Goal: Task Accomplishment & Management: Manage account settings

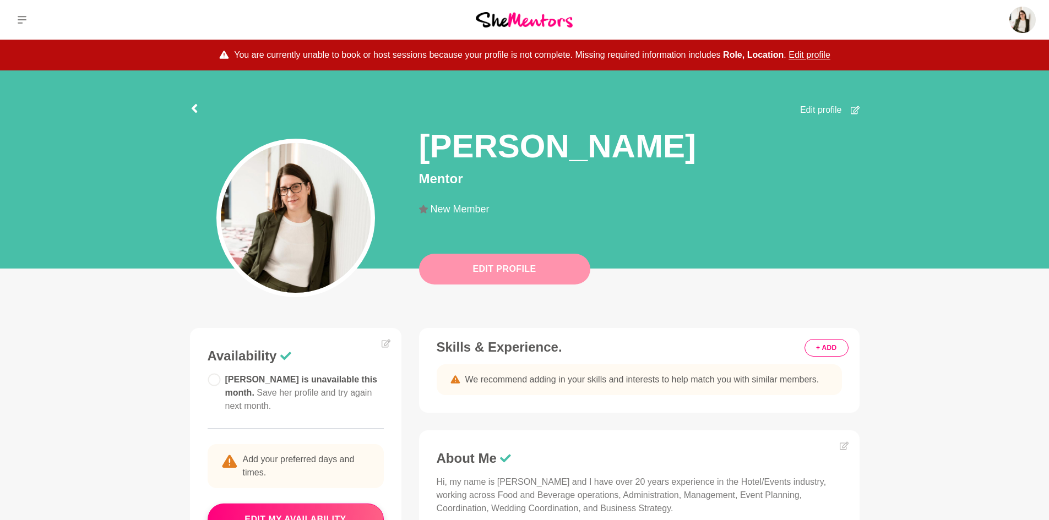
click at [523, 269] on button "Edit Profile" at bounding box center [504, 269] width 171 height 31
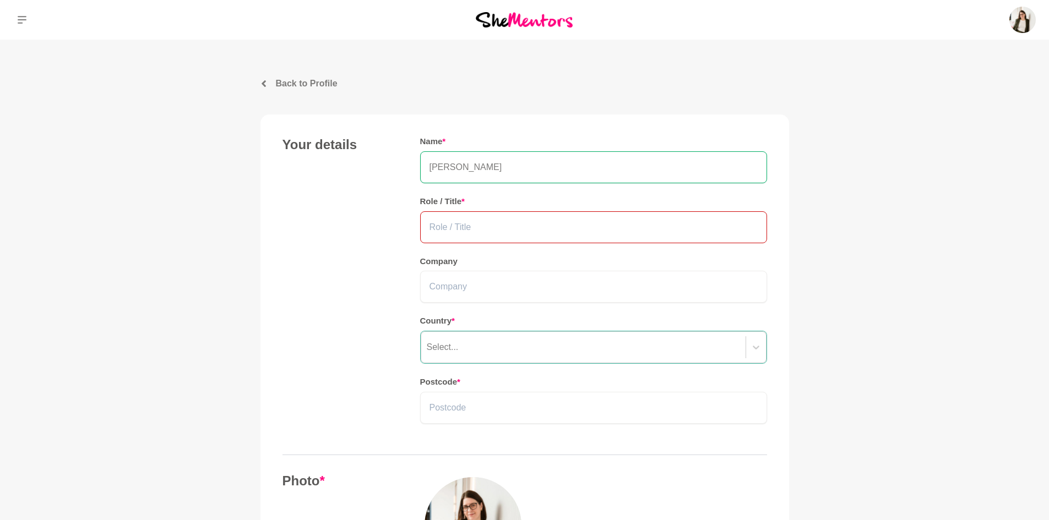
click at [501, 232] on input "text" at bounding box center [593, 227] width 347 height 32
type input "Conference & Events Sales Manager / Owner of small events side hustle"
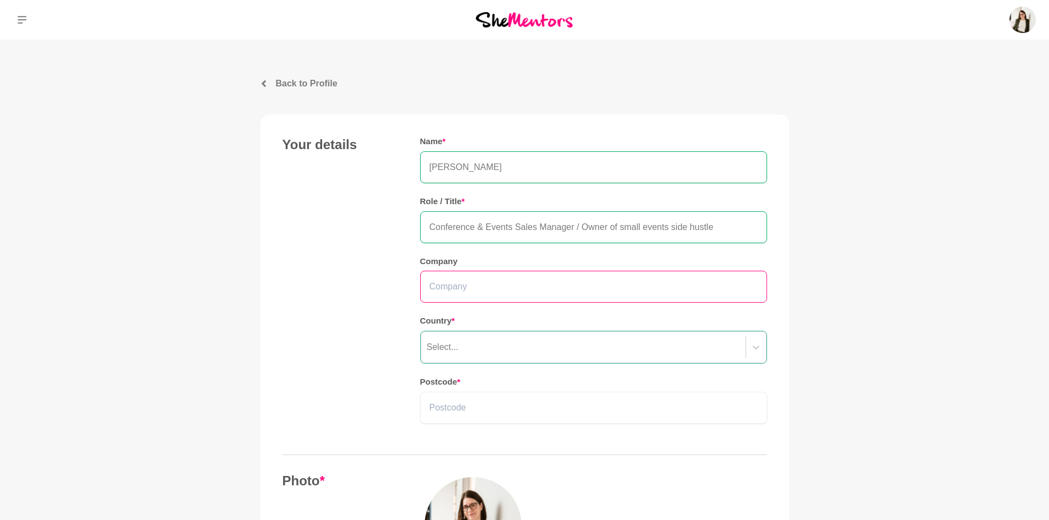
click at [530, 301] on input "text" at bounding box center [593, 287] width 347 height 32
type input "TFE Hotels, Destination Pentridge / Events by R."
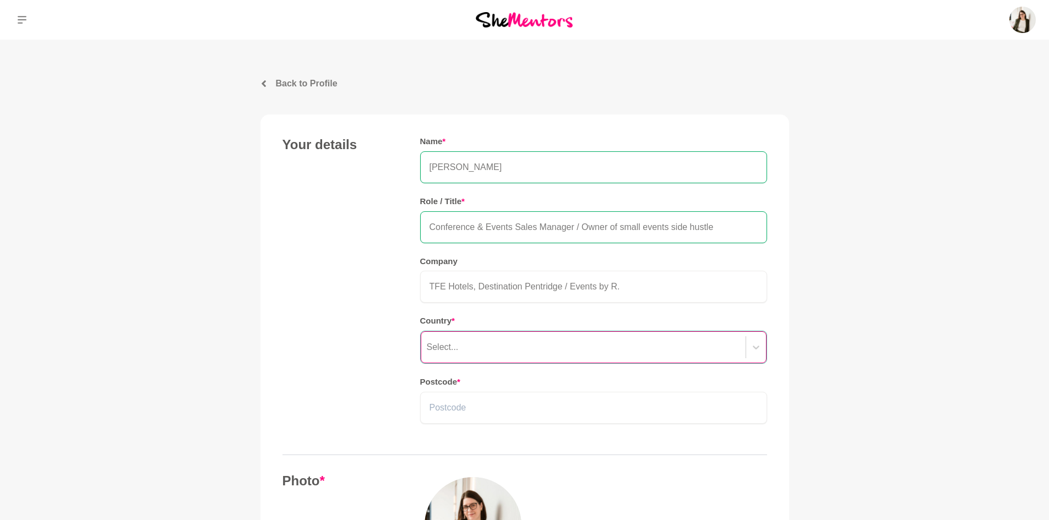
click at [530, 343] on div "Select..." at bounding box center [583, 347] width 324 height 20
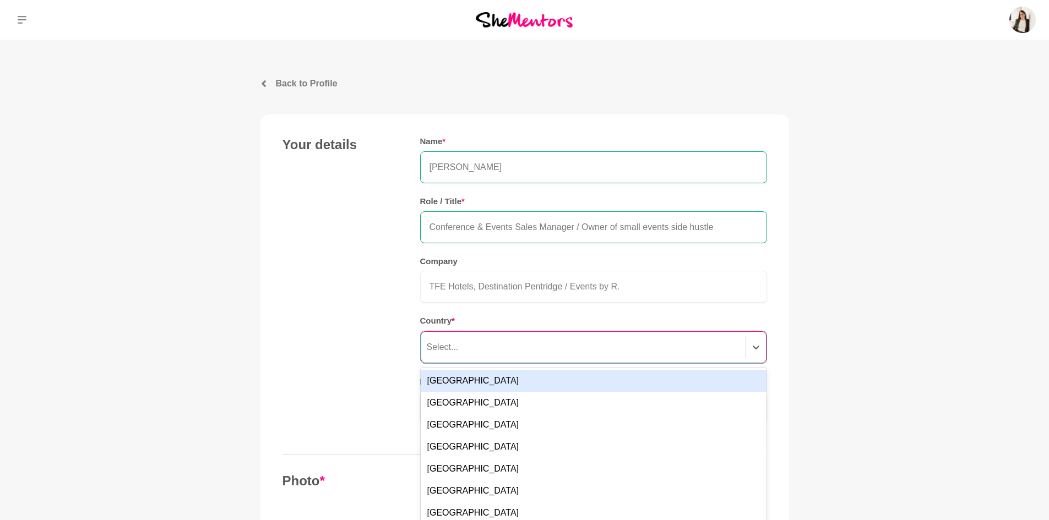
scroll to position [17, 0]
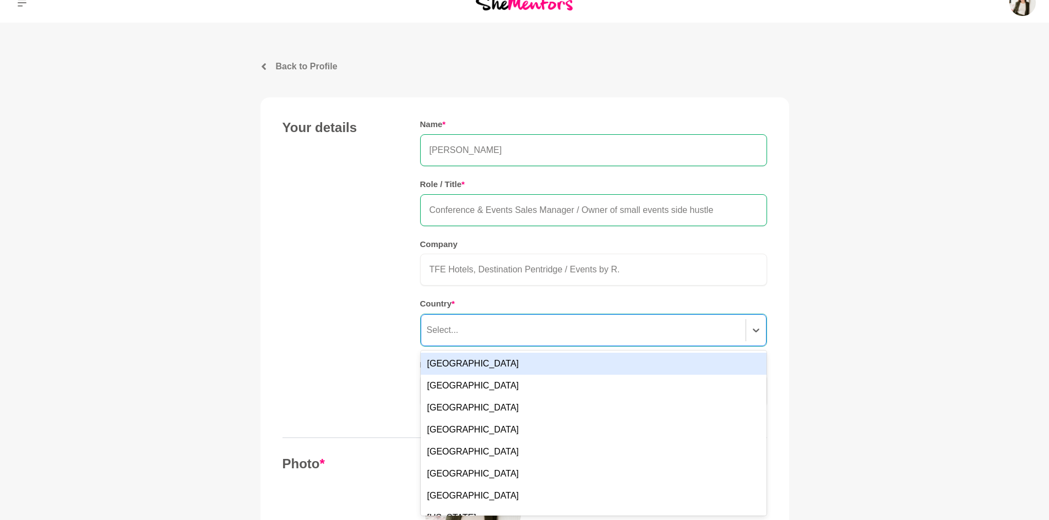
click at [525, 357] on div "[GEOGRAPHIC_DATA]" at bounding box center [594, 364] width 346 height 22
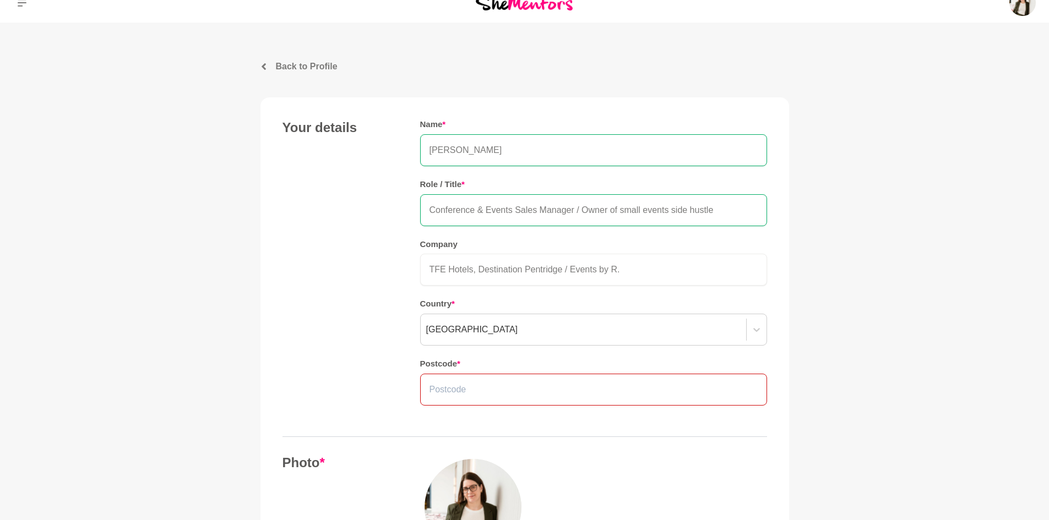
click at [484, 381] on input "text" at bounding box center [593, 390] width 347 height 32
type input "3754"
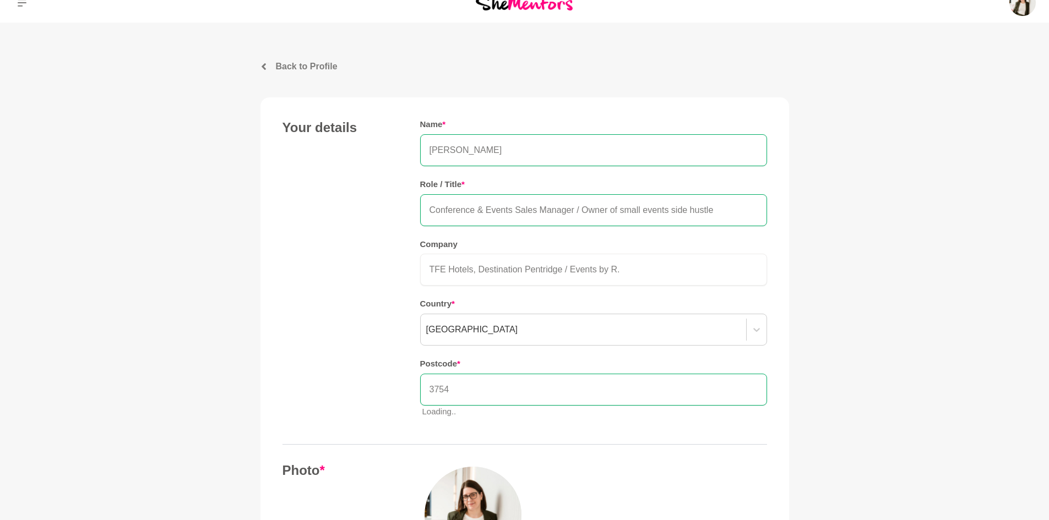
click at [377, 421] on div "Your details Name * [PERSON_NAME] Role / Title * Conference & Events Sales Mana…" at bounding box center [524, 272] width 484 height 307
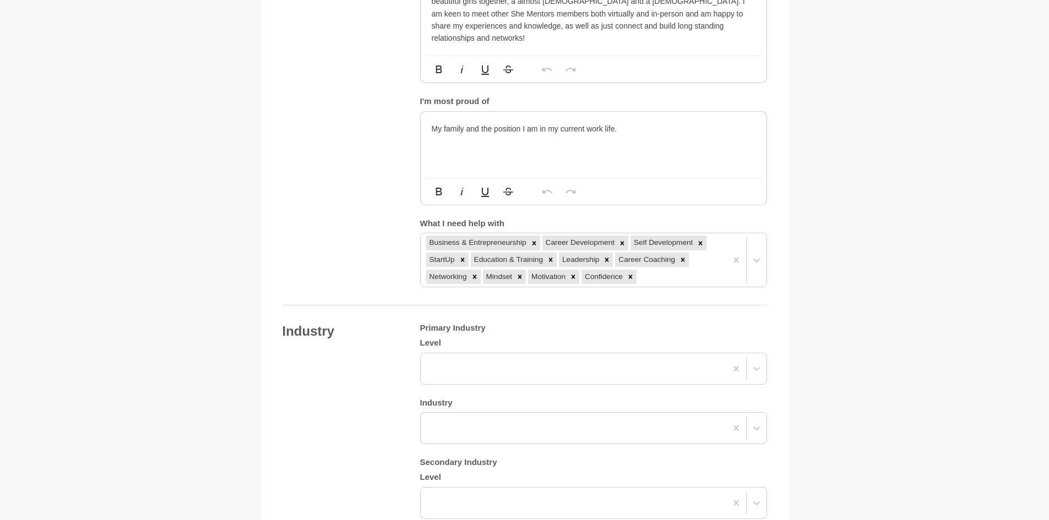
scroll to position [843, 0]
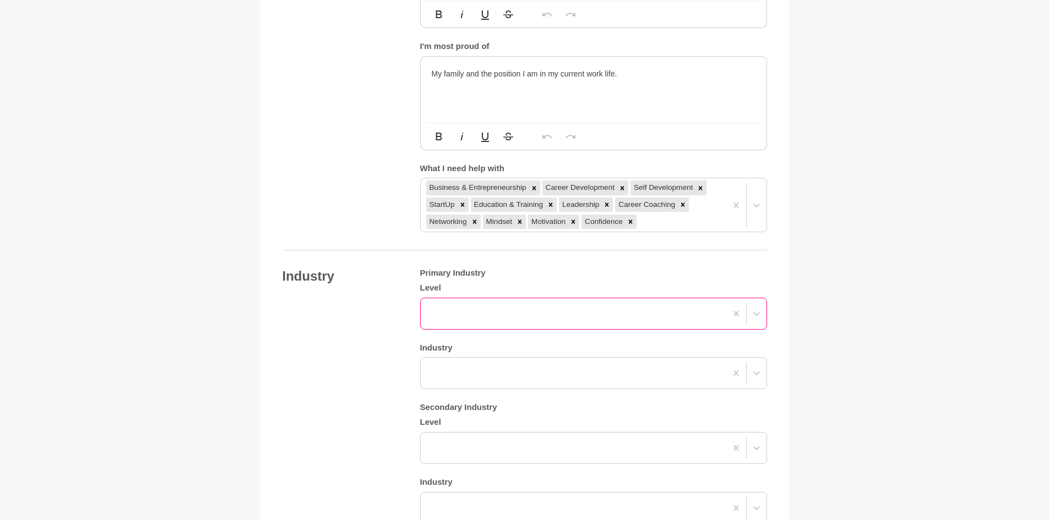
click at [541, 304] on div at bounding box center [574, 314] width 306 height 20
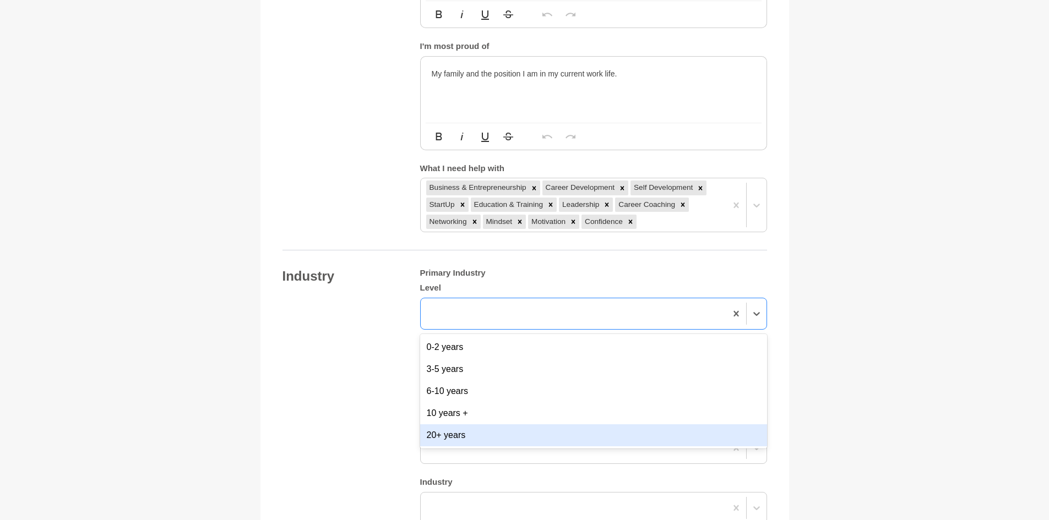
click at [514, 424] on div "20+ years" at bounding box center [593, 435] width 347 height 22
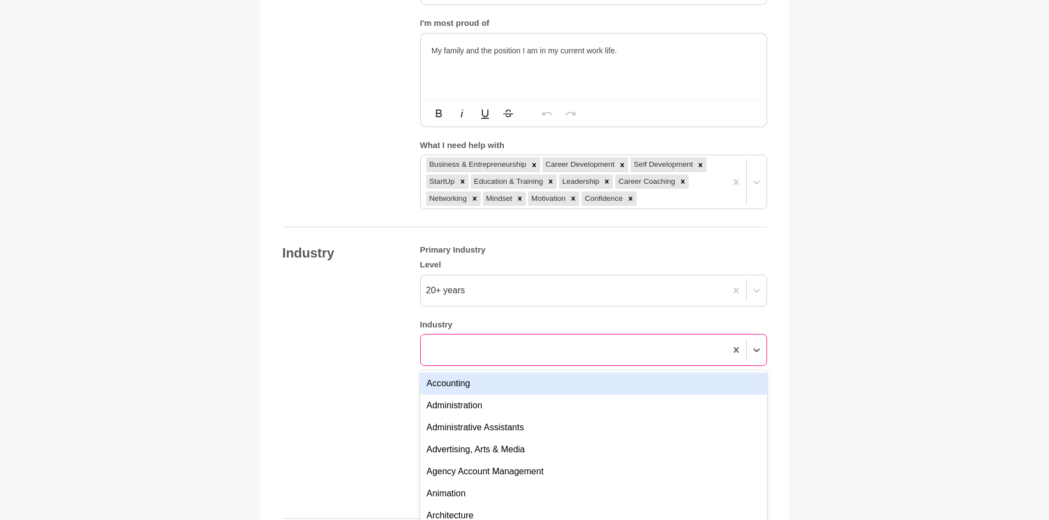
click at [498, 352] on div "Primary Industry Level 20+ years Industry option Accounting focused, 1 of 144. …" at bounding box center [593, 373] width 347 height 256
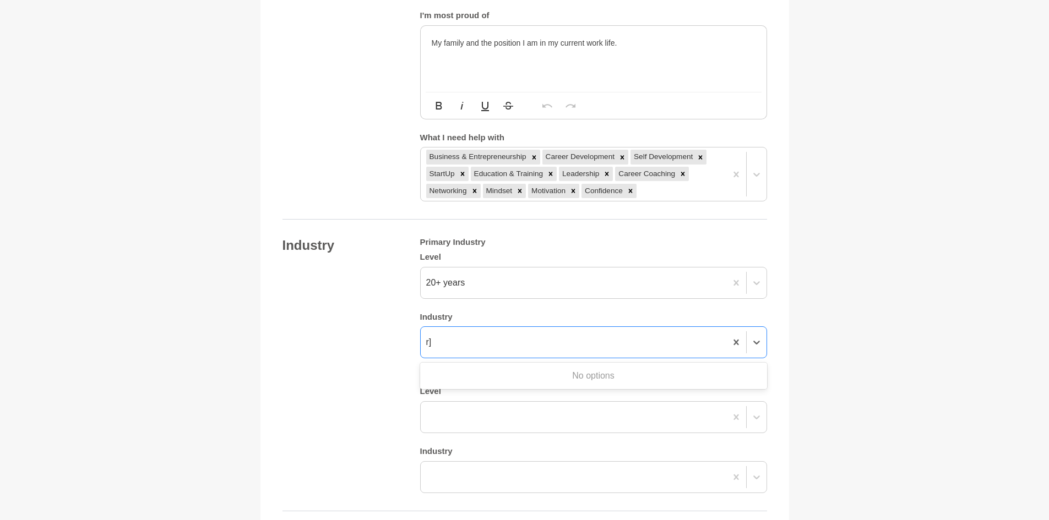
scroll to position [0, 0]
type input "r"
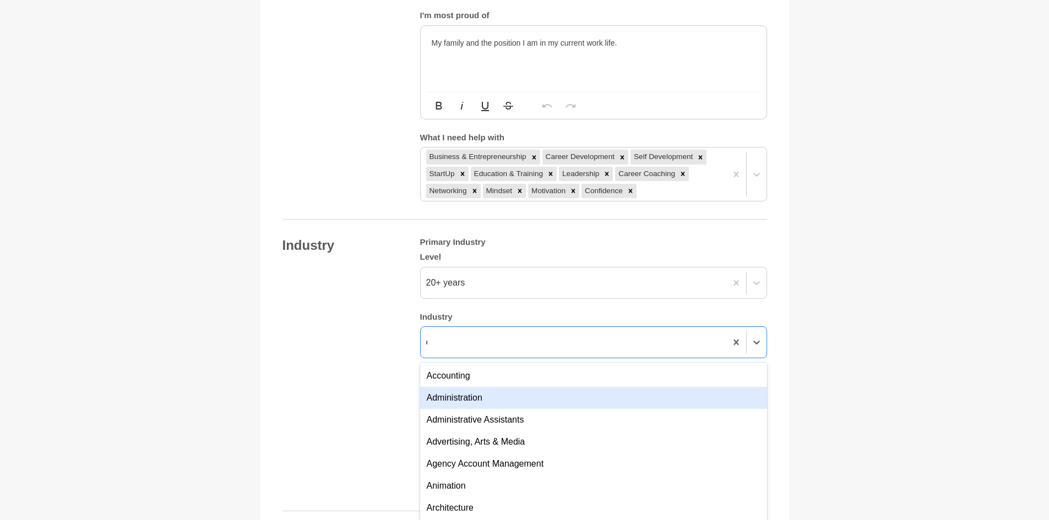
type input "eve"
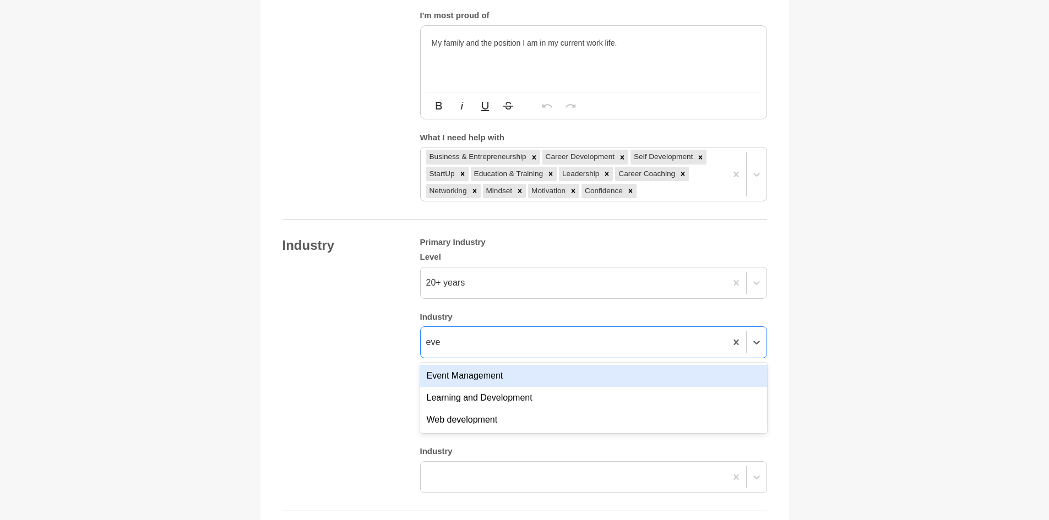
click at [503, 365] on div "Event Management" at bounding box center [593, 376] width 347 height 22
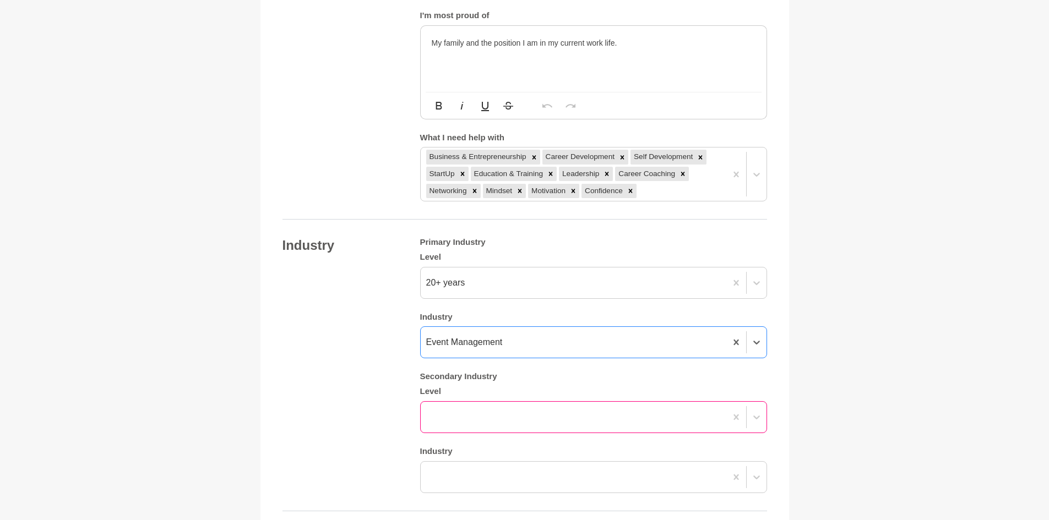
click at [493, 400] on div "Primary Industry Level 20+ years Industry option Event Management, selected. 0 …" at bounding box center [593, 365] width 347 height 256
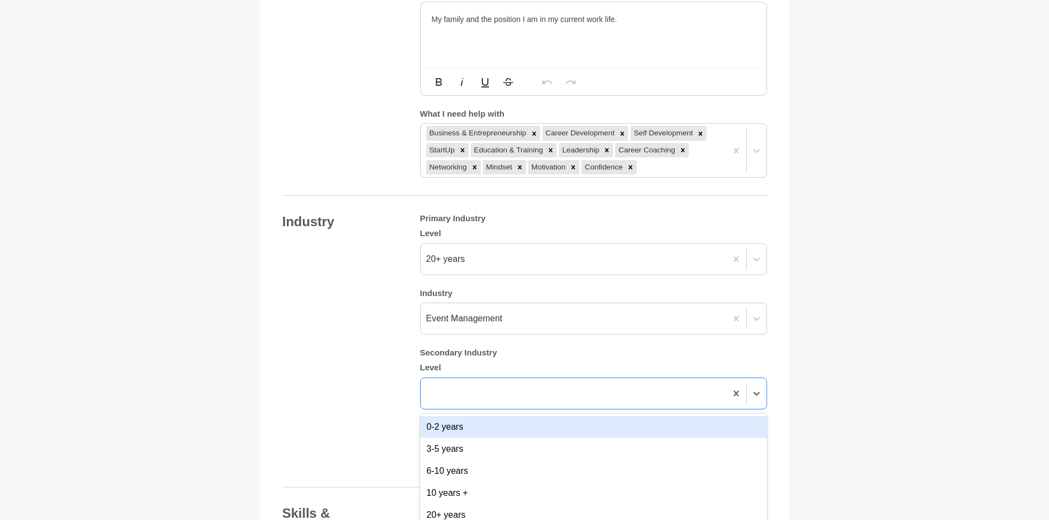
scroll to position [898, 0]
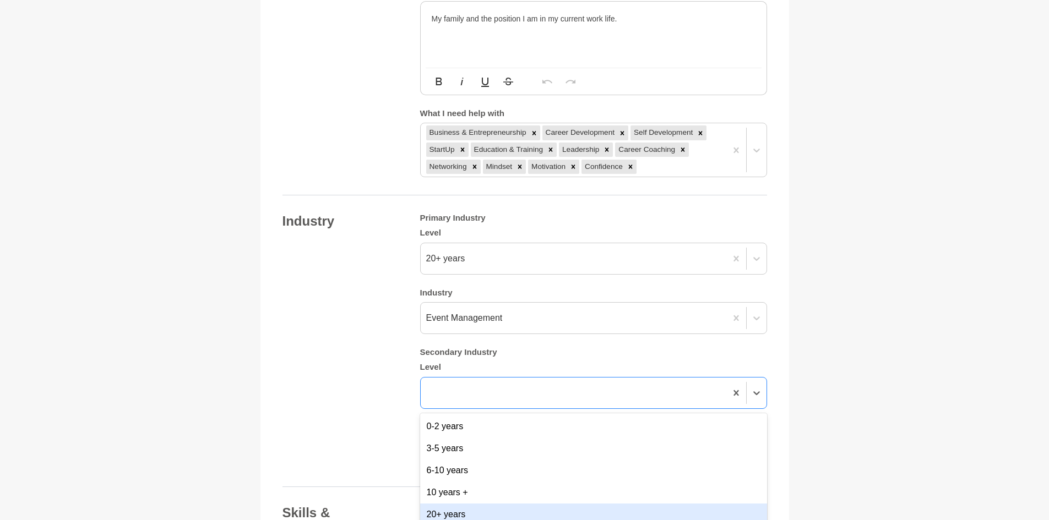
click at [490, 504] on div "20+ years" at bounding box center [593, 515] width 347 height 22
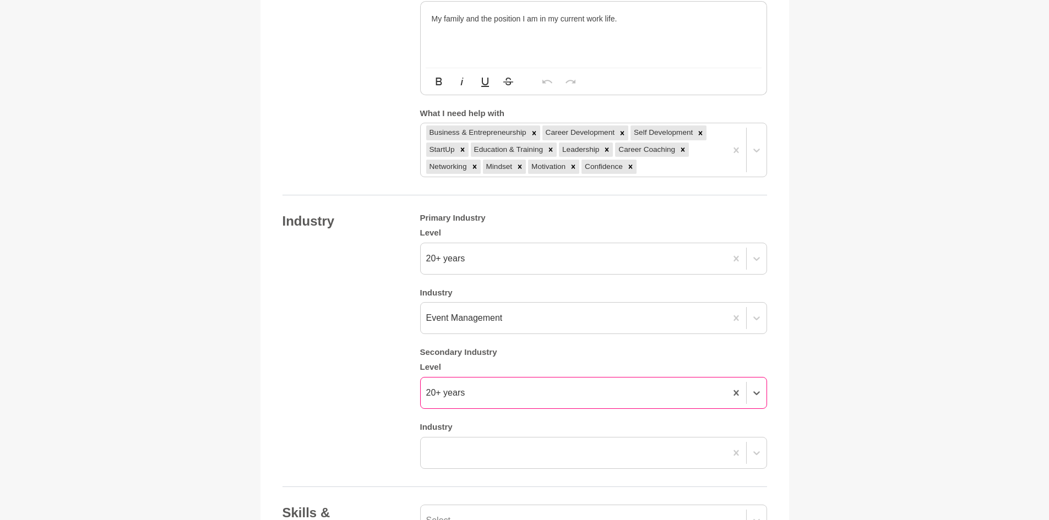
click at [482, 383] on div "20+ years" at bounding box center [574, 393] width 306 height 20
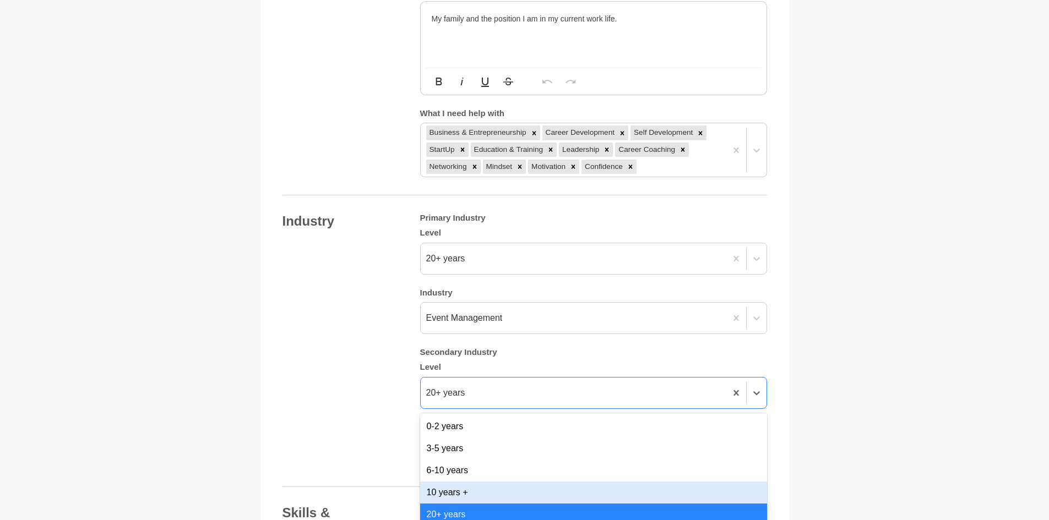
click at [475, 504] on div "20+ years" at bounding box center [593, 515] width 347 height 22
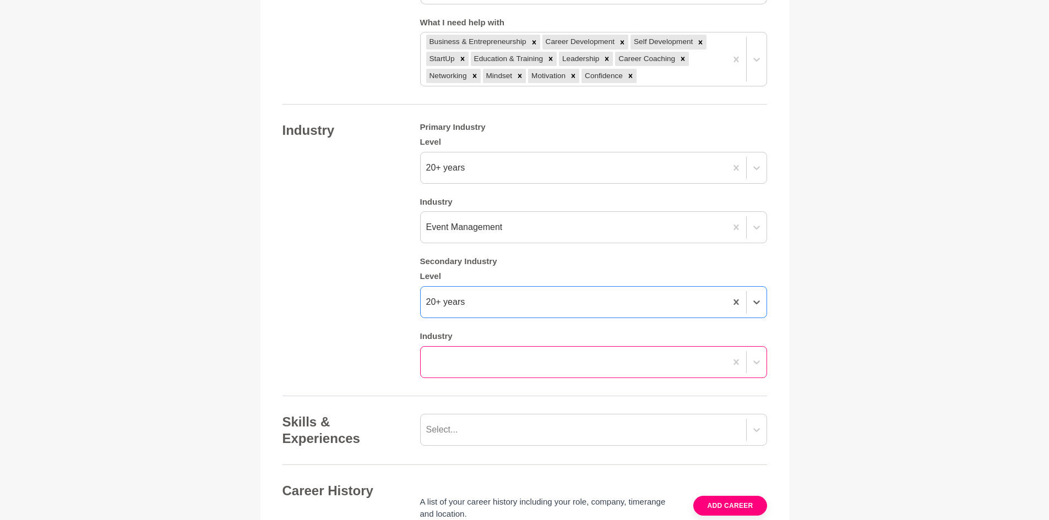
click at [472, 378] on div at bounding box center [593, 362] width 347 height 32
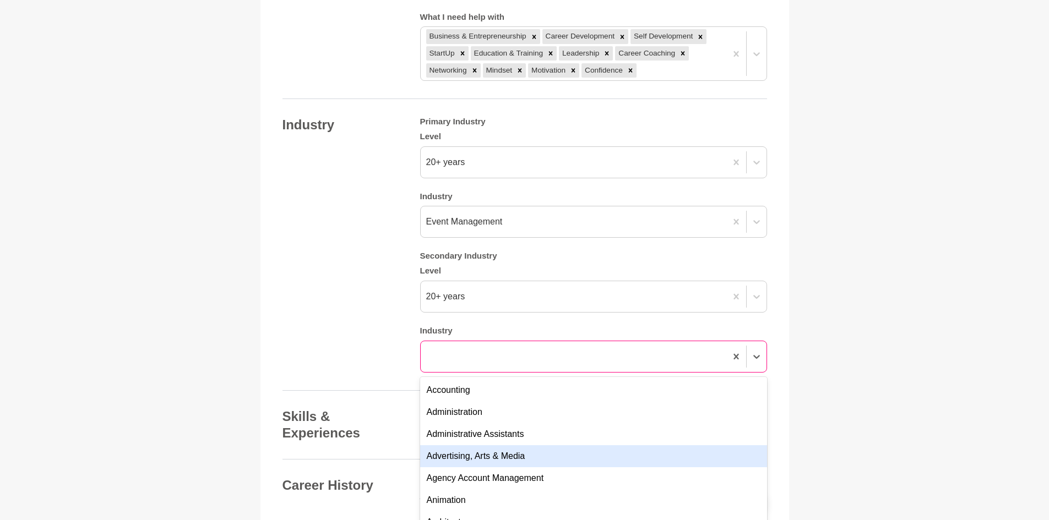
scroll to position [1008, 0]
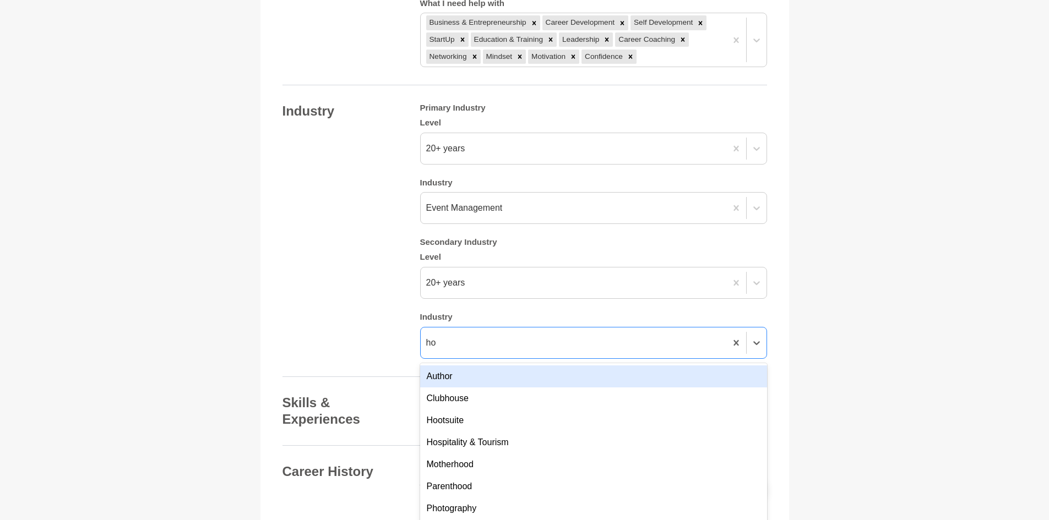
type input "hos"
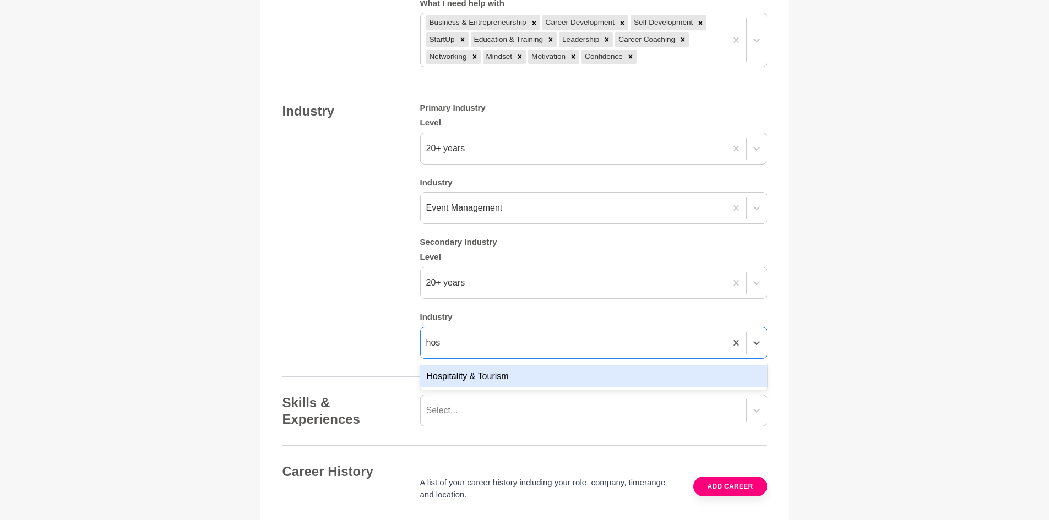
click at [489, 370] on div "Hospitality & Tourism" at bounding box center [593, 377] width 347 height 22
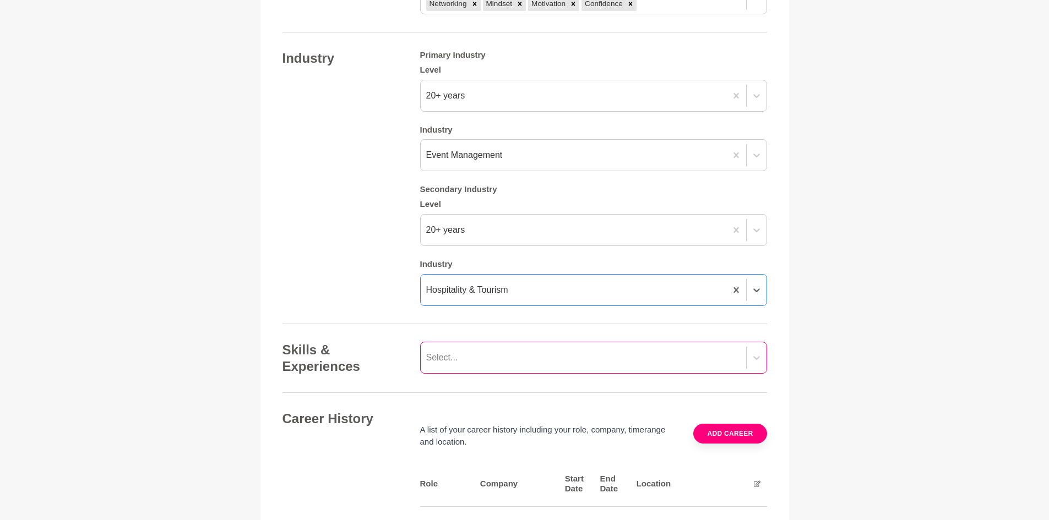
click at [448, 374] on div "Select..." at bounding box center [593, 358] width 347 height 32
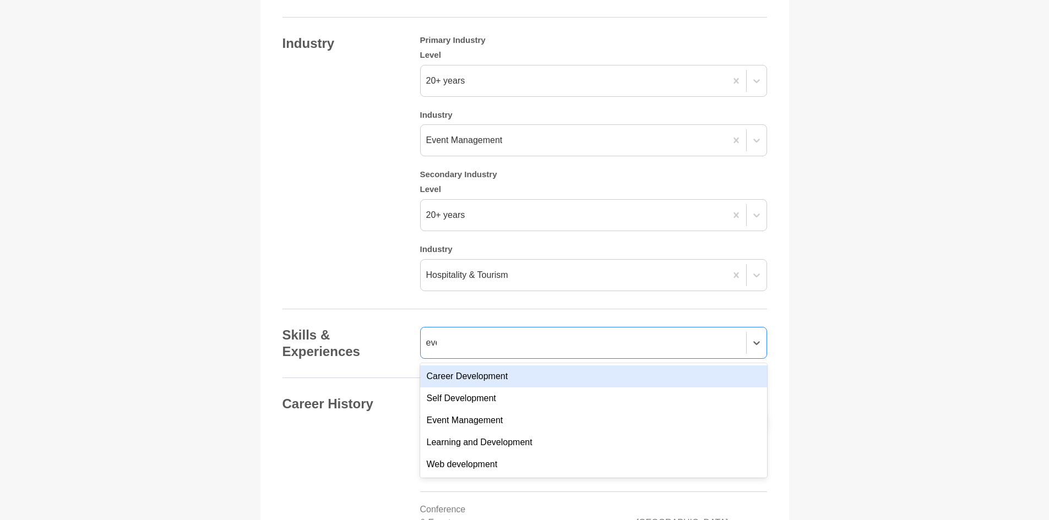
scroll to position [0, 0]
type input "event"
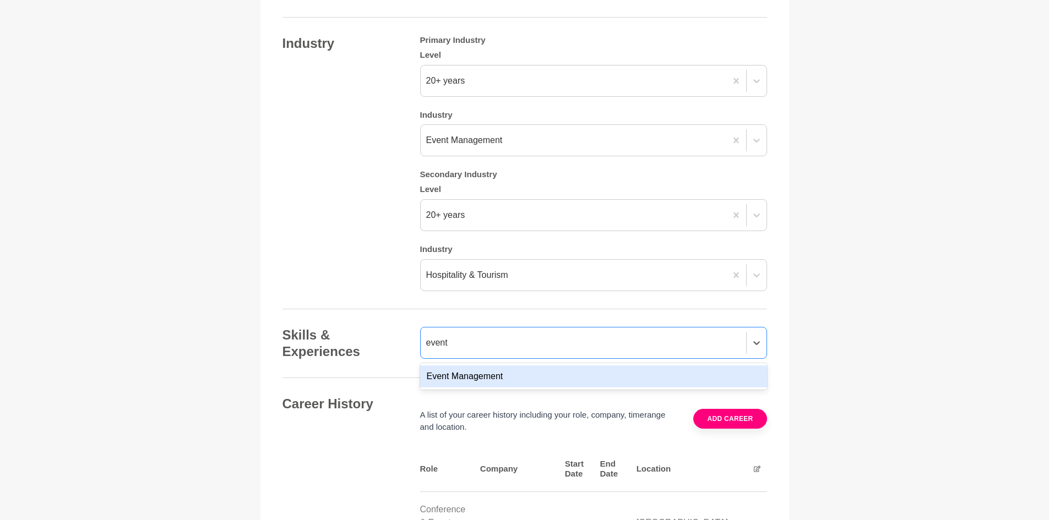
click at [503, 367] on div "Event Management" at bounding box center [593, 377] width 347 height 22
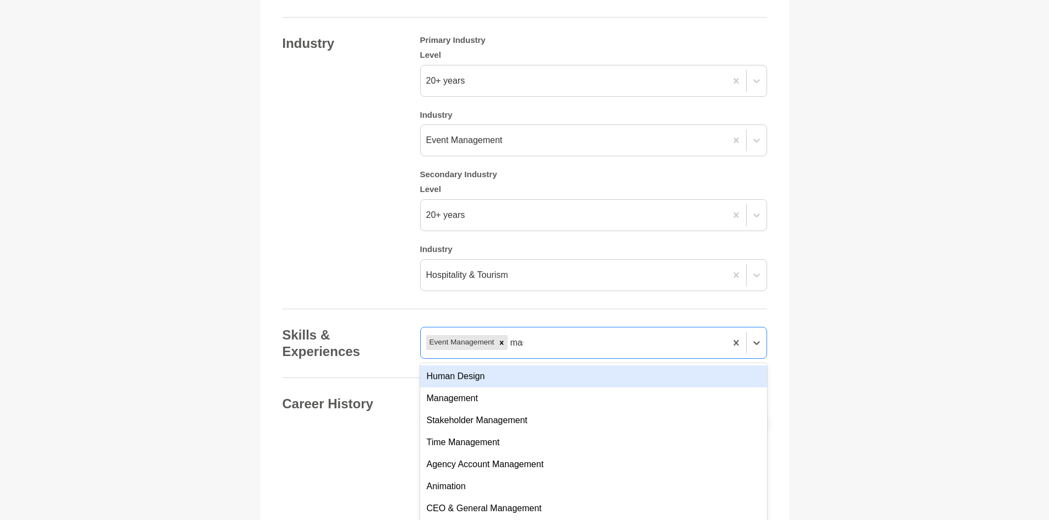
type input "mana"
click at [514, 366] on div "Management" at bounding box center [593, 377] width 347 height 22
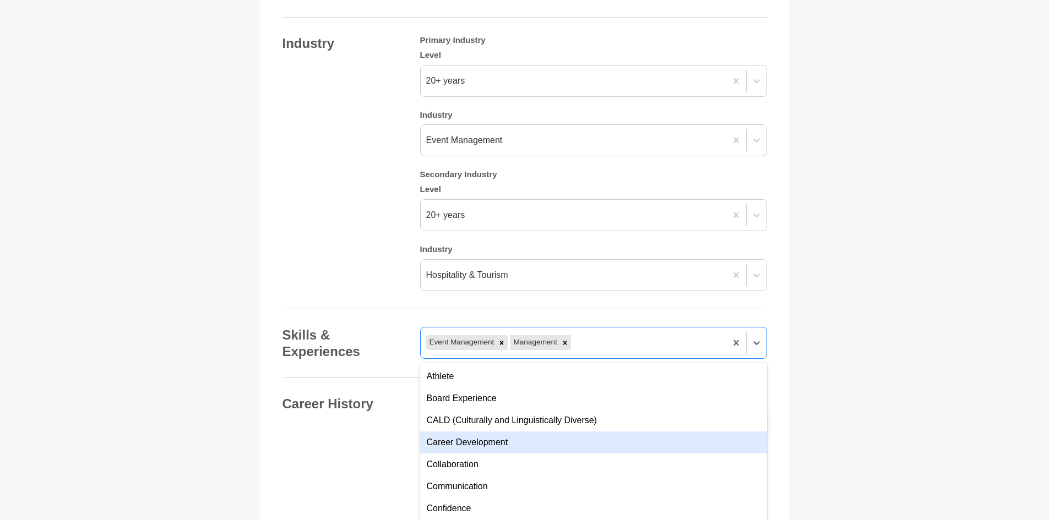
scroll to position [165, 0]
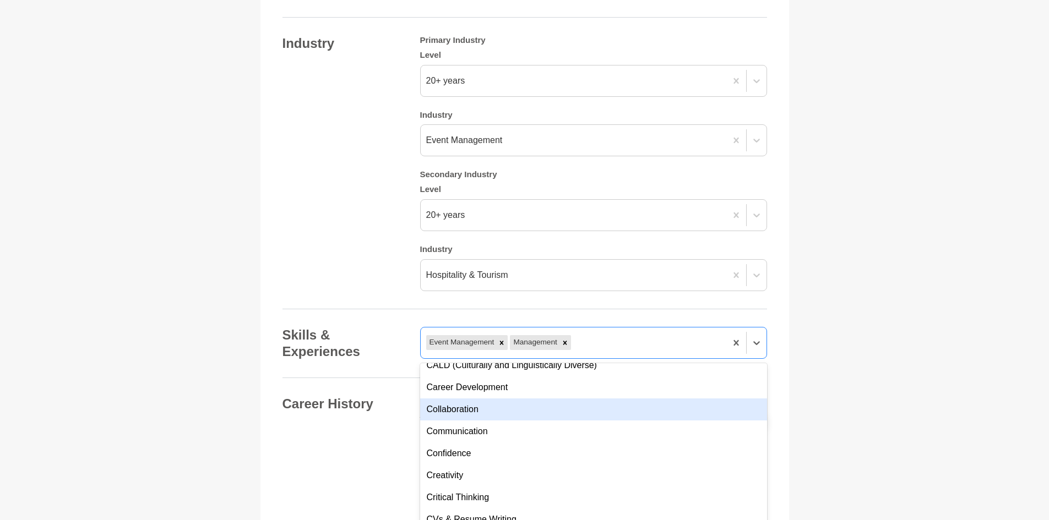
click at [509, 399] on div "Collaboration" at bounding box center [593, 410] width 347 height 22
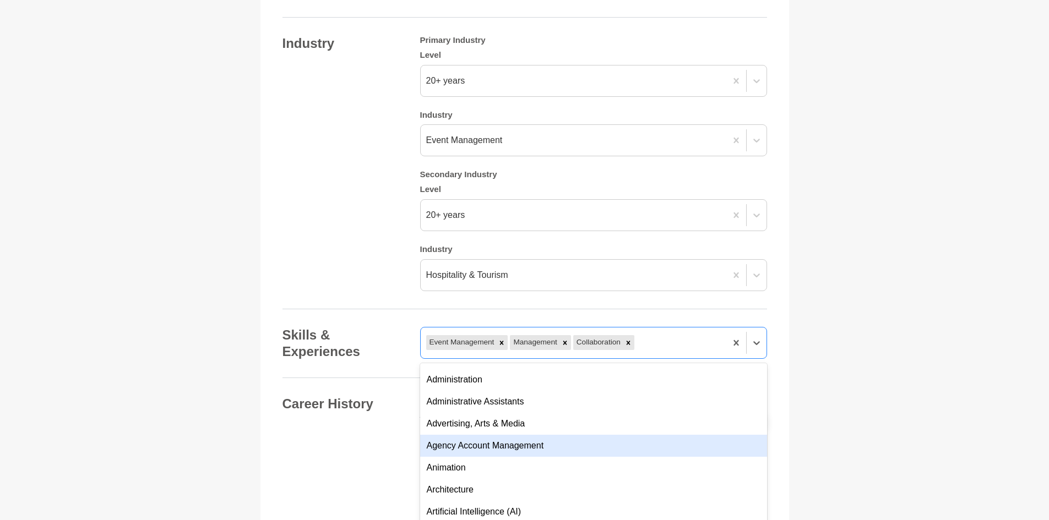
scroll to position [1211, 0]
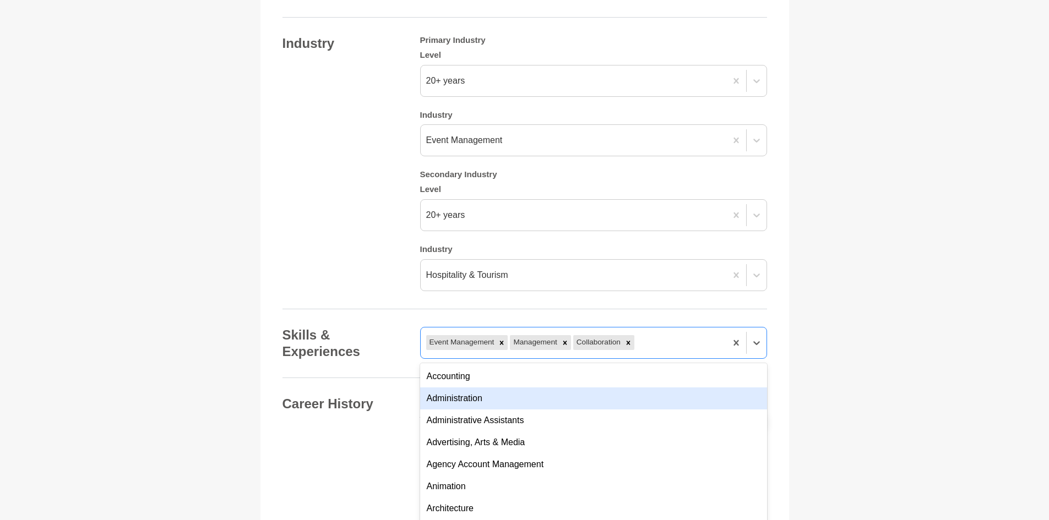
drag, startPoint x: 501, startPoint y: 383, endPoint x: 504, endPoint y: 394, distance: 10.8
click at [501, 388] on div "Administration" at bounding box center [593, 399] width 347 height 22
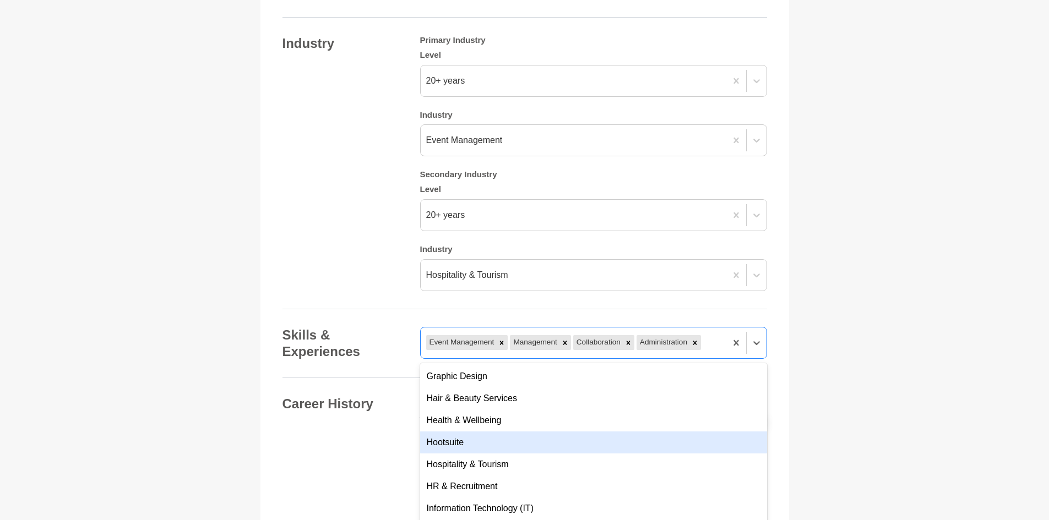
scroll to position [2367, 0]
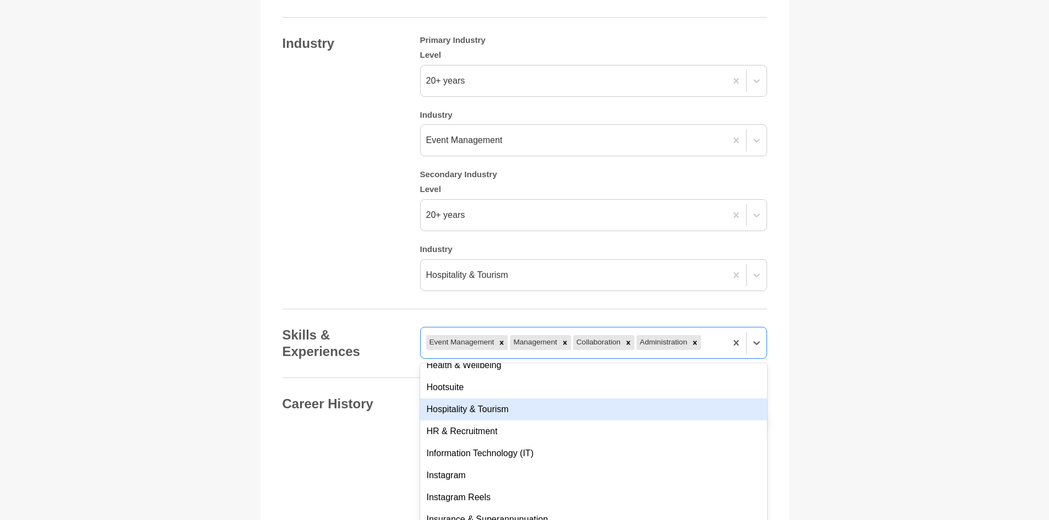
drag, startPoint x: 505, startPoint y: 397, endPoint x: 508, endPoint y: 405, distance: 7.5
click at [505, 399] on div "Hospitality & Tourism" at bounding box center [593, 410] width 347 height 22
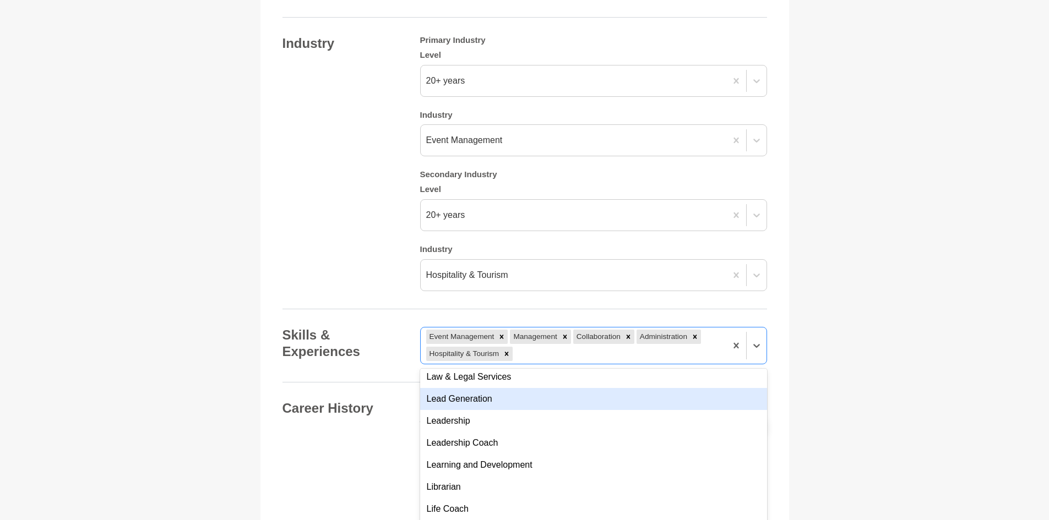
scroll to position [2642, 0]
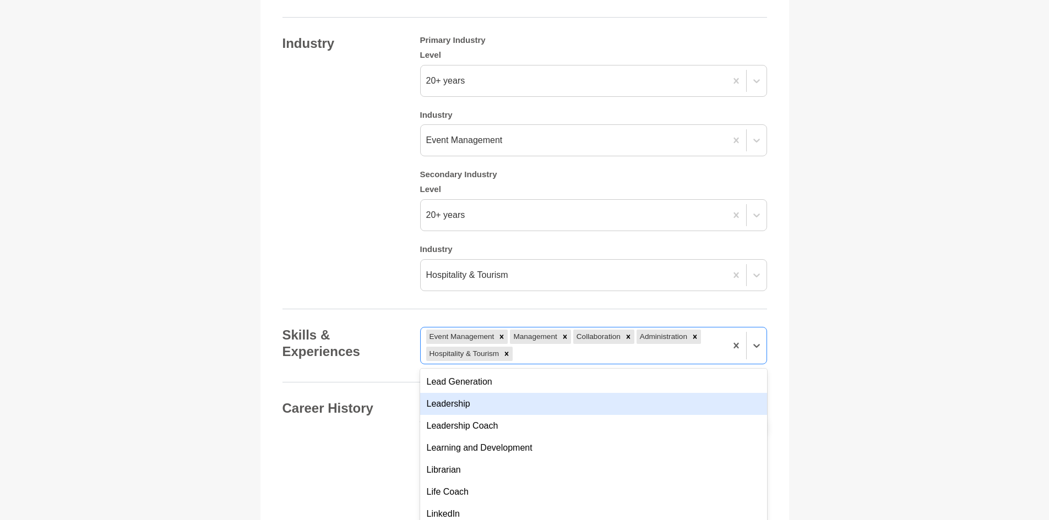
drag, startPoint x: 514, startPoint y: 400, endPoint x: 516, endPoint y: 406, distance: 5.7
click at [514, 400] on div "Leadership" at bounding box center [593, 404] width 347 height 22
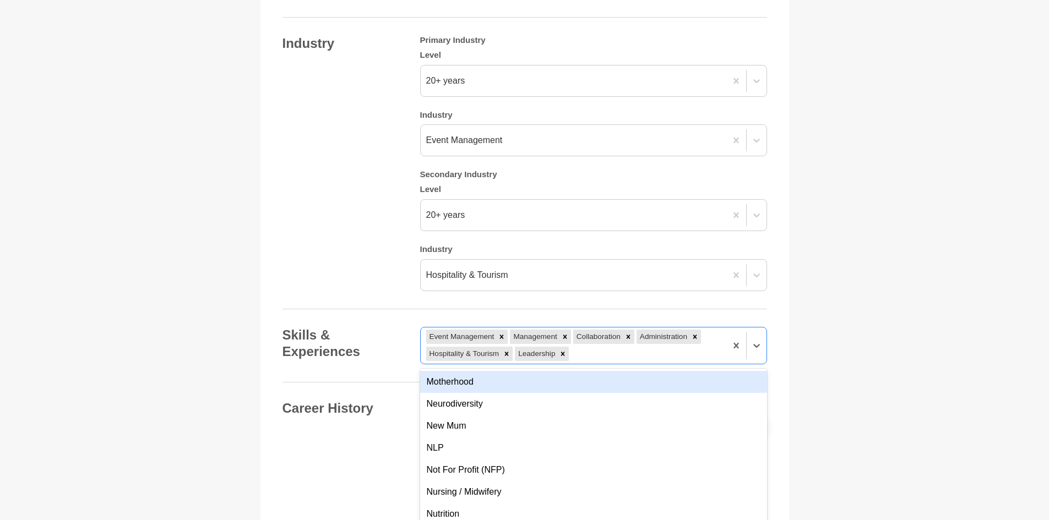
click at [500, 371] on div "Motherhood" at bounding box center [593, 382] width 347 height 22
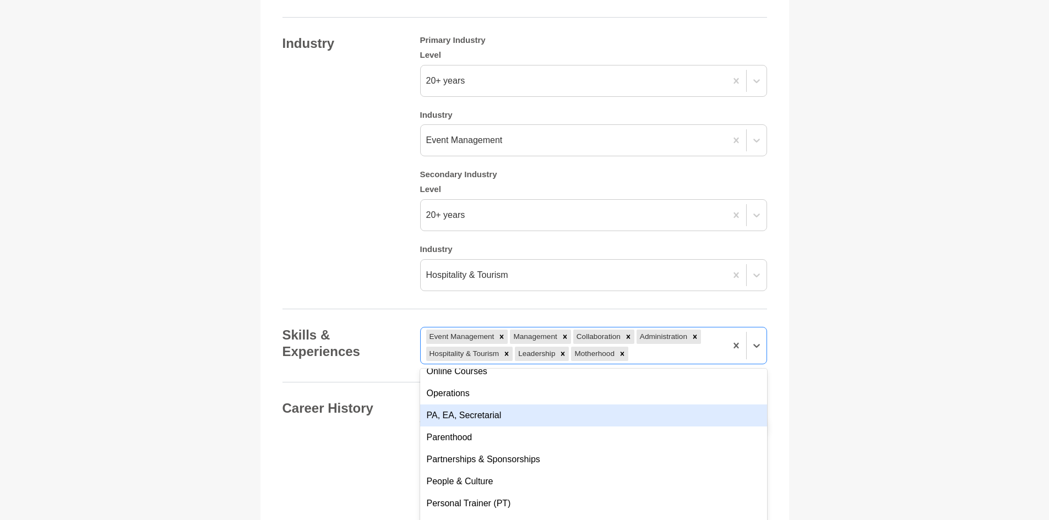
scroll to position [3138, 0]
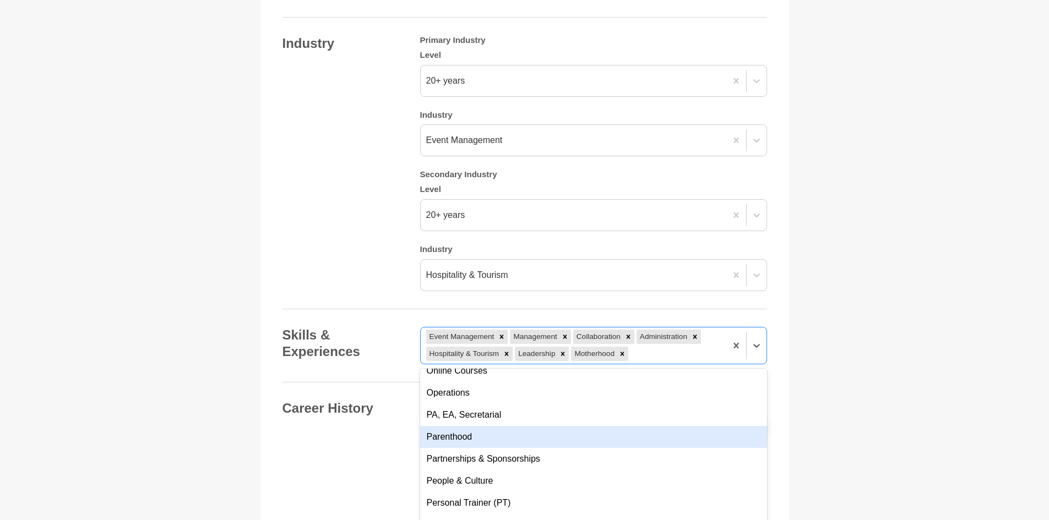
click at [519, 427] on div "Parenthood" at bounding box center [593, 437] width 347 height 22
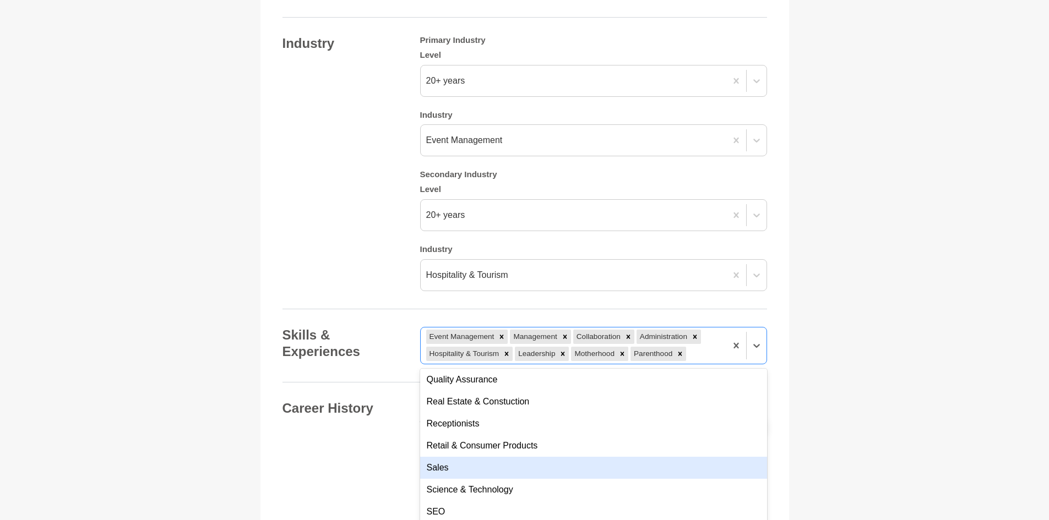
scroll to position [3523, 0]
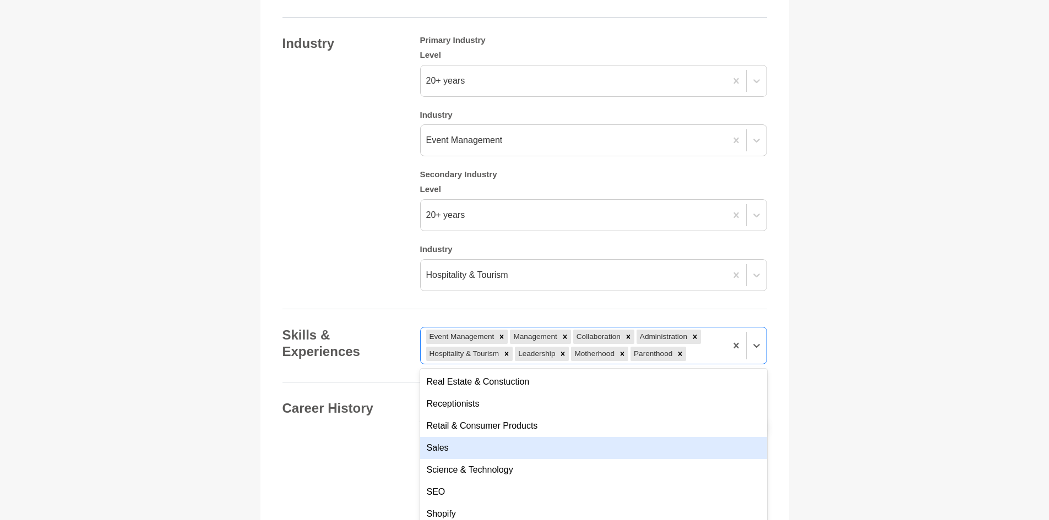
click at [534, 445] on div "Sales" at bounding box center [593, 448] width 347 height 22
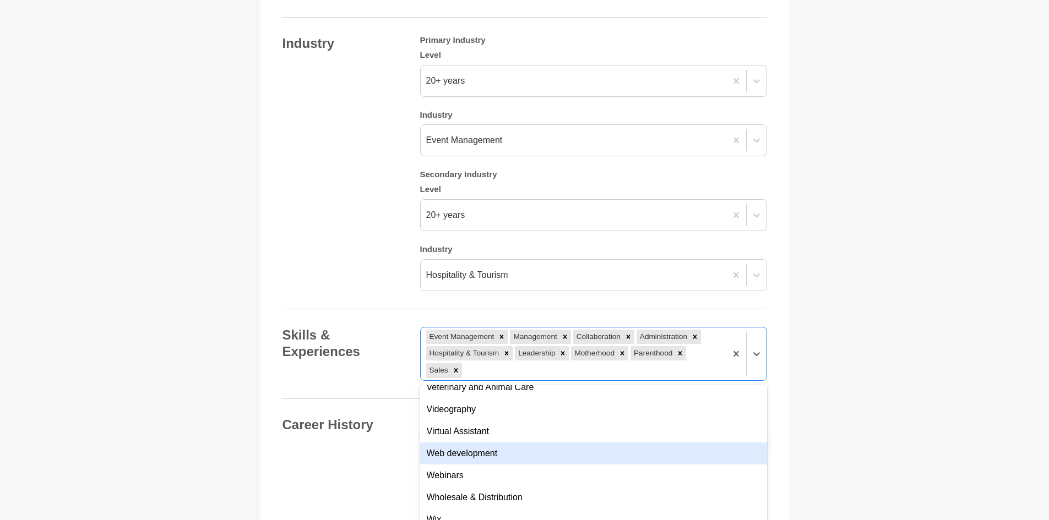
scroll to position [4067, 0]
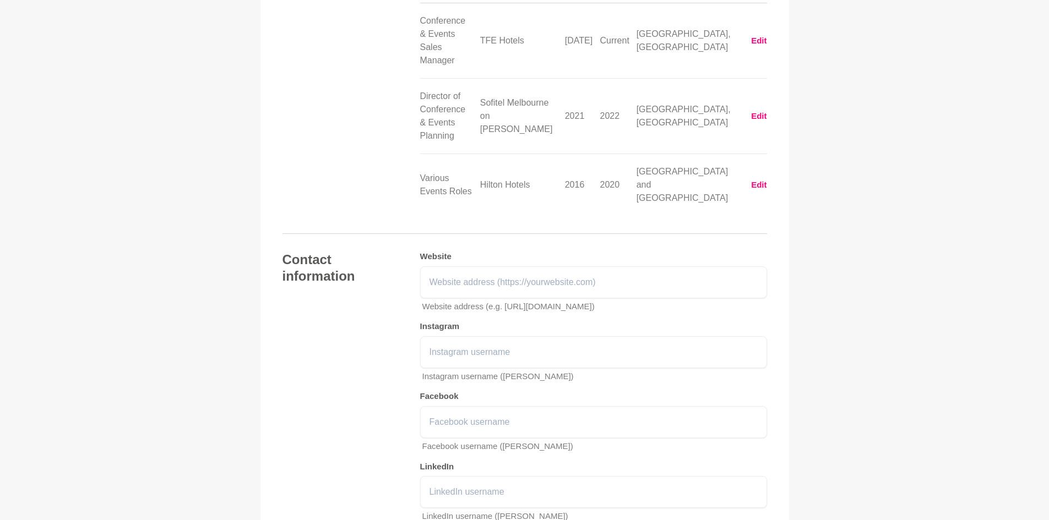
scroll to position [1626, 0]
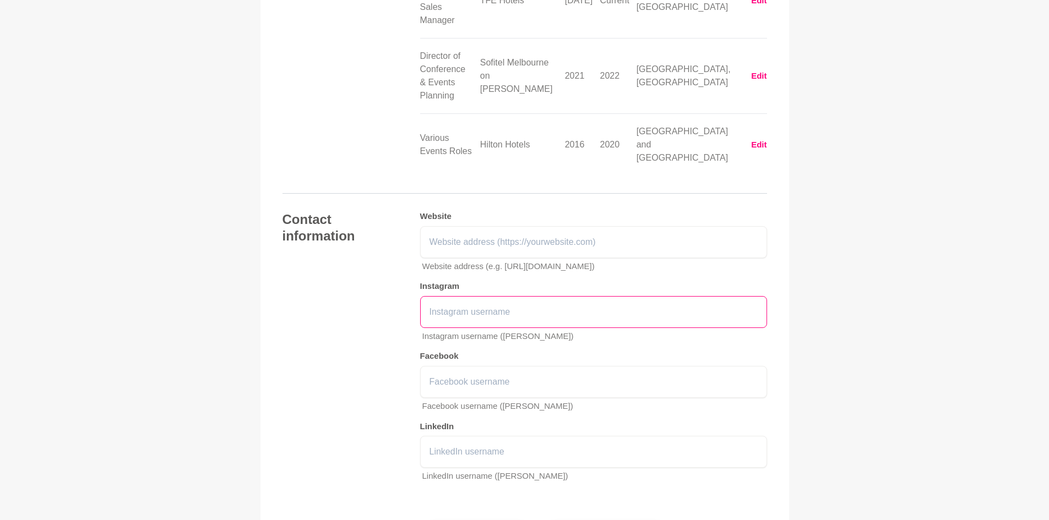
click at [455, 296] on input "text" at bounding box center [593, 312] width 347 height 32
type input "@[DOMAIN_NAME]"
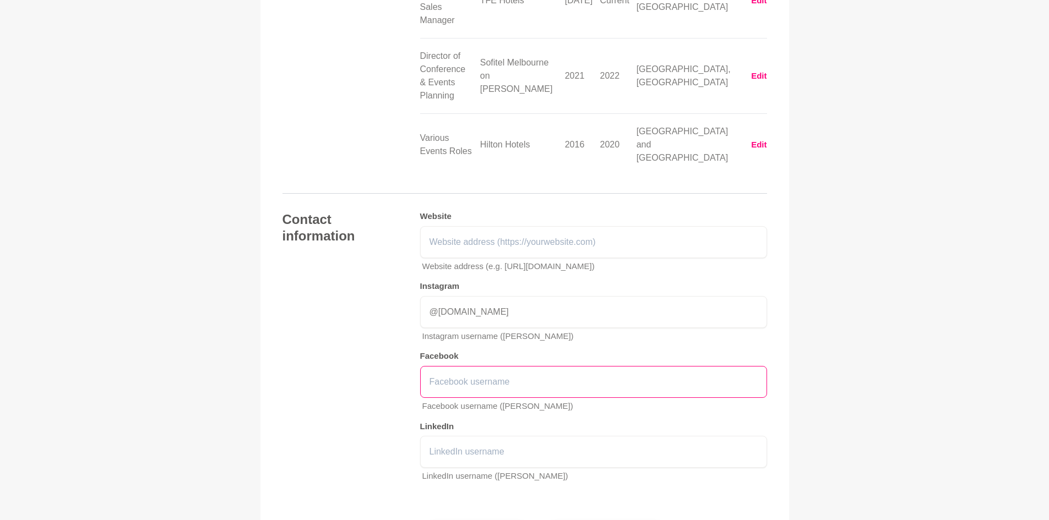
click at [478, 366] on input "text" at bounding box center [593, 382] width 347 height 32
type input "@[DOMAIN_NAME]"
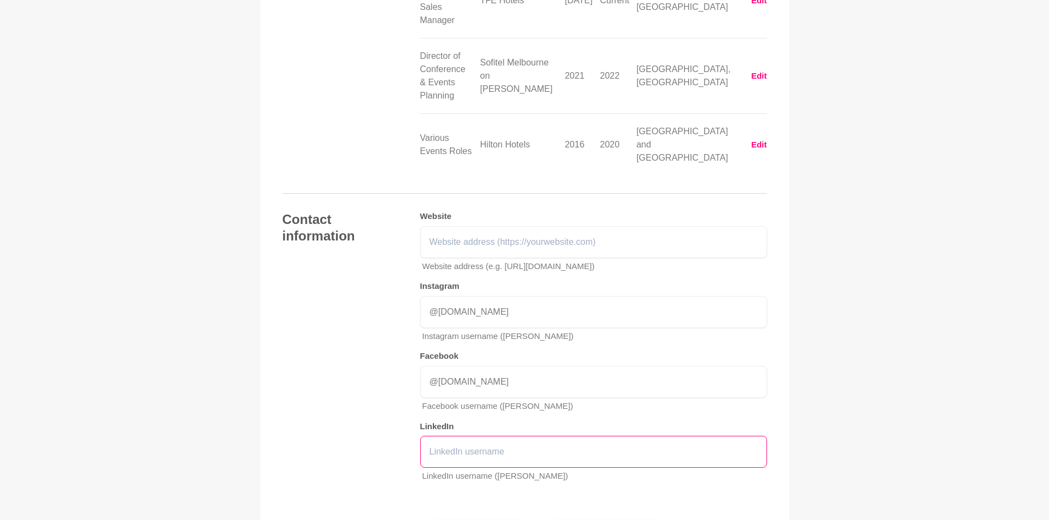
click at [477, 436] on input "text" at bounding box center [593, 452] width 347 height 32
type input "[PERSON_NAME]"
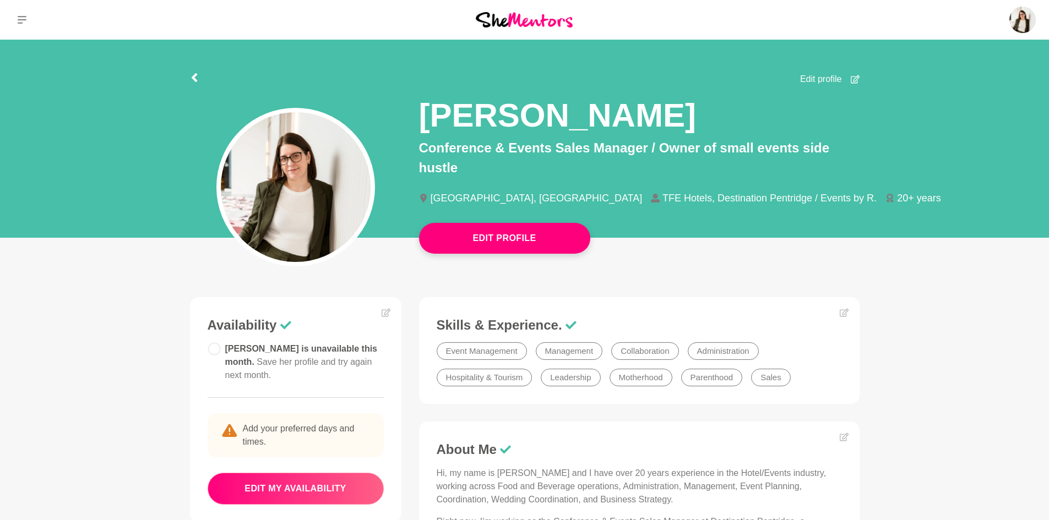
click at [288, 500] on button "edit my availability" at bounding box center [296, 489] width 176 height 32
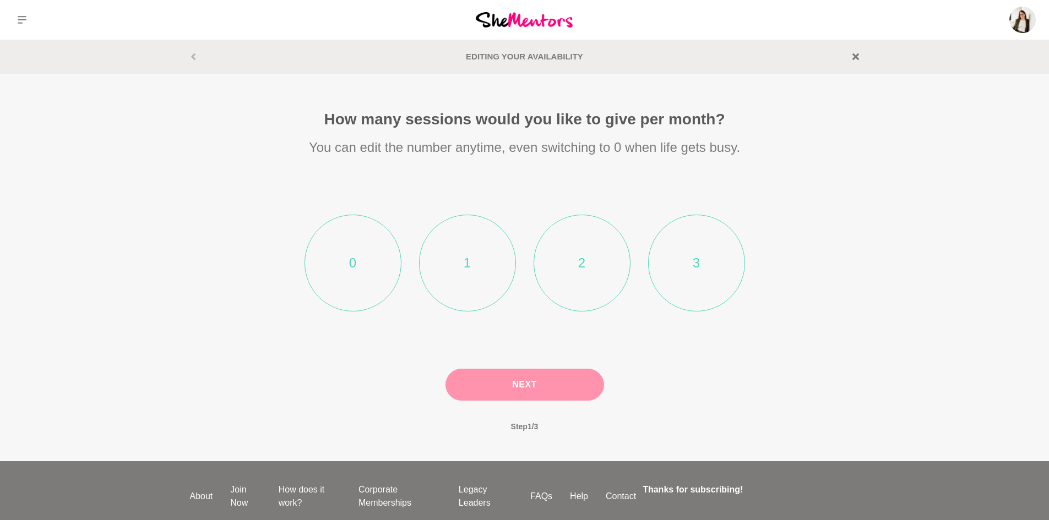
click at [455, 241] on li "1" at bounding box center [467, 263] width 97 height 97
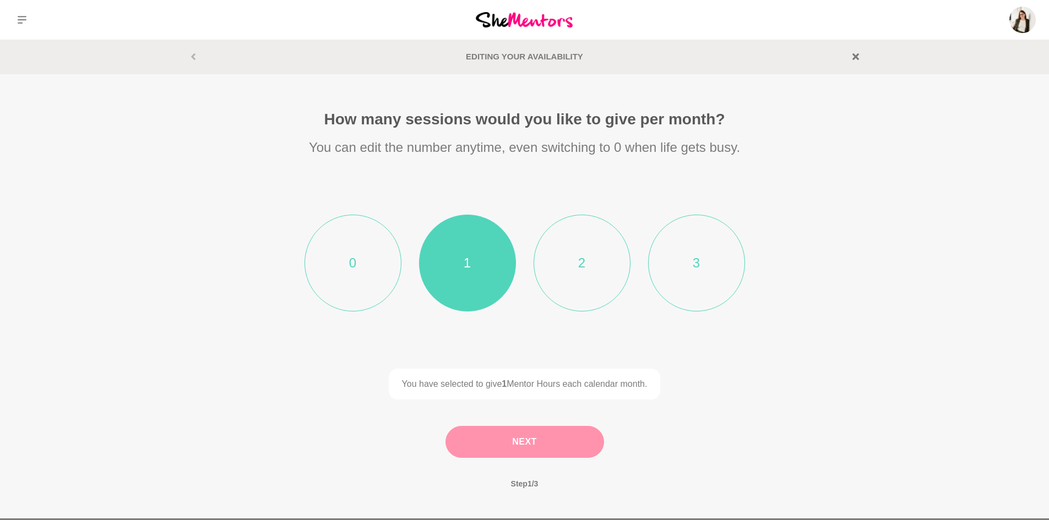
click at [516, 443] on button "Next" at bounding box center [524, 442] width 159 height 32
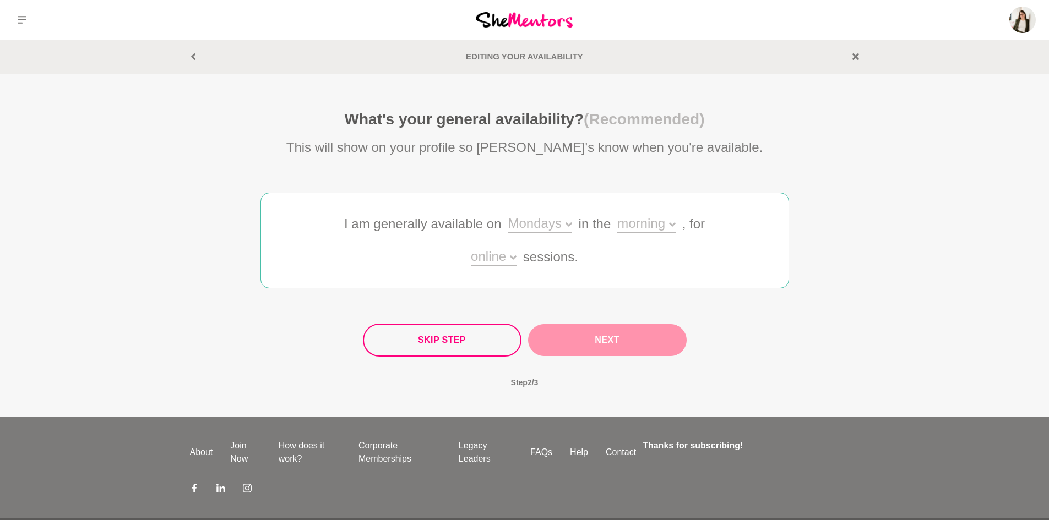
click at [648, 222] on div "morning" at bounding box center [646, 225] width 58 height 16
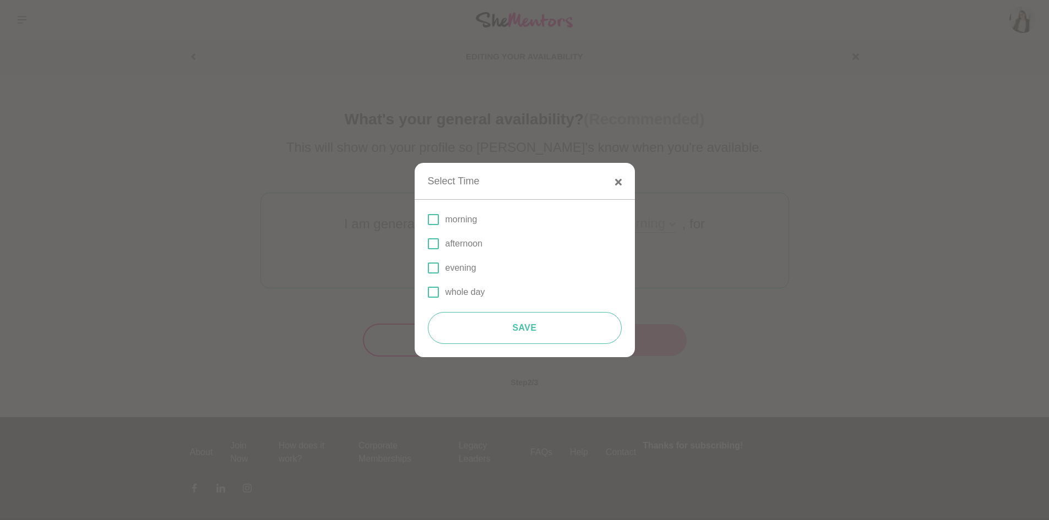
click at [438, 221] on span at bounding box center [433, 219] width 11 height 11
click at [428, 220] on input "morning" at bounding box center [428, 220] width 0 height 0
click at [435, 247] on span at bounding box center [433, 243] width 11 height 11
click at [428, 244] on input "afternoon" at bounding box center [428, 244] width 0 height 0
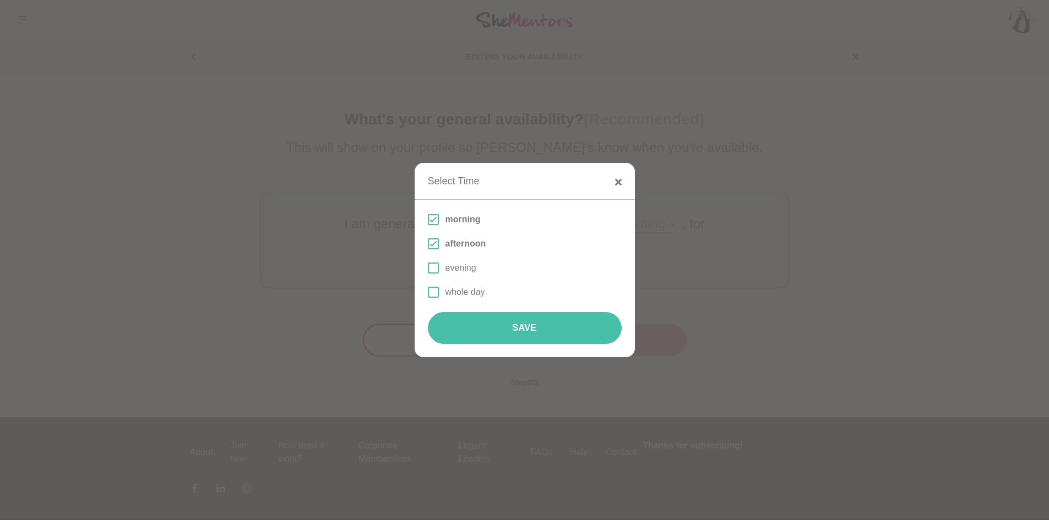
click at [504, 329] on button "Save" at bounding box center [525, 328] width 194 height 32
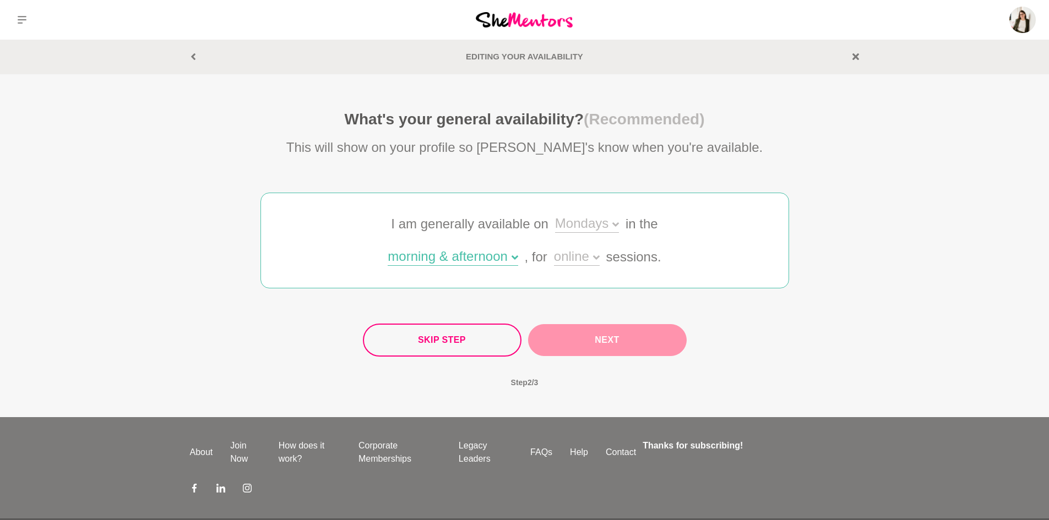
click at [576, 255] on div "online" at bounding box center [577, 258] width 46 height 16
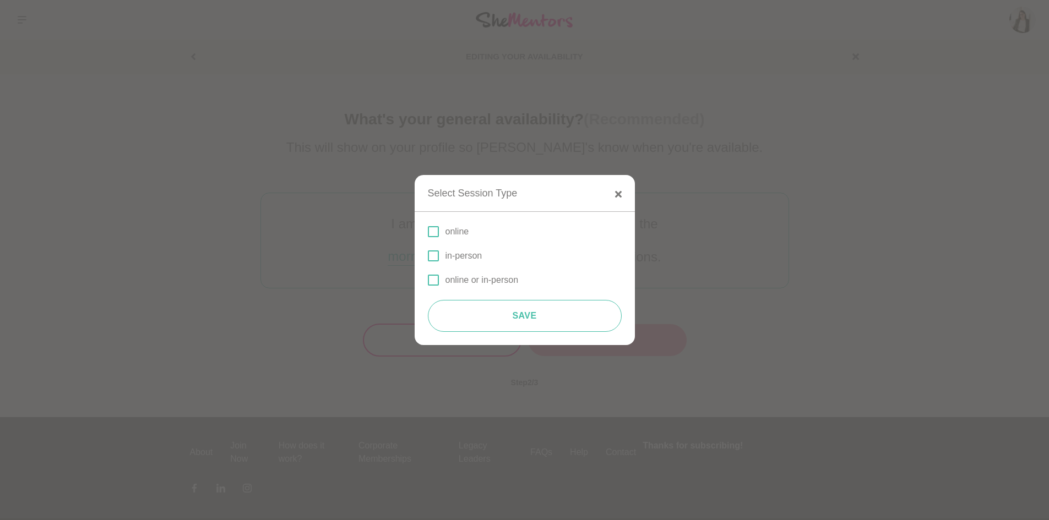
click at [440, 231] on label "online" at bounding box center [525, 231] width 194 height 13
click at [428, 232] on input "online" at bounding box center [428, 232] width 0 height 0
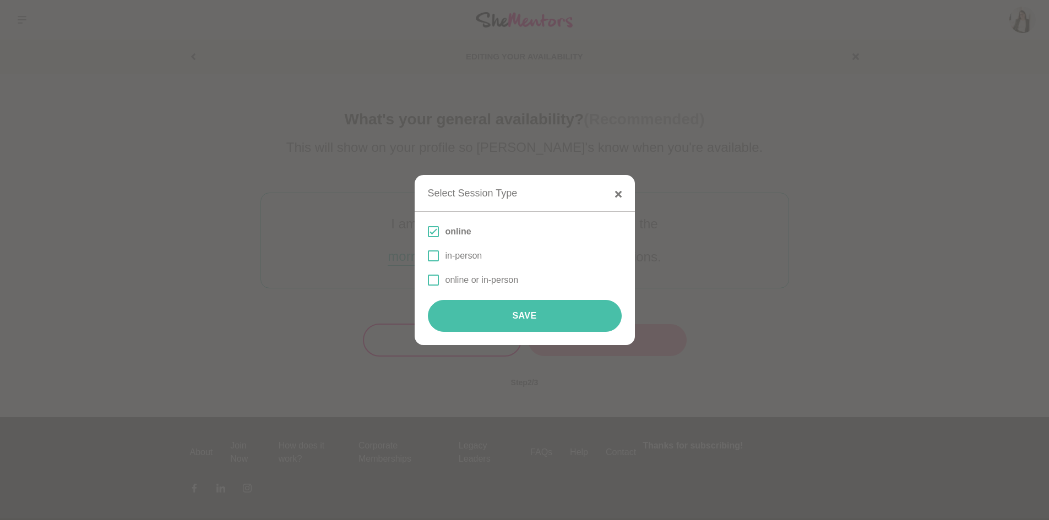
click at [501, 315] on button "Save" at bounding box center [525, 316] width 194 height 32
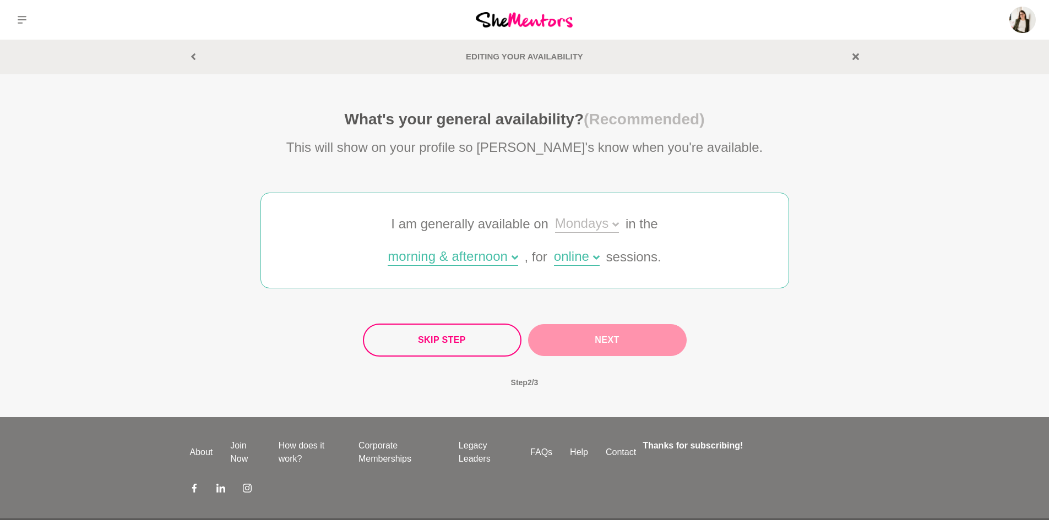
click at [601, 345] on div "Skip Step Next" at bounding box center [525, 340] width 324 height 33
click at [593, 377] on div "Skip Step Next Step 2 / 3" at bounding box center [524, 362] width 528 height 76
click at [603, 215] on div "I am generally available on Mondays in the morning & afternoon , for online ses…" at bounding box center [524, 240] width 440 height 95
click at [601, 226] on div "Mondays" at bounding box center [587, 225] width 64 height 16
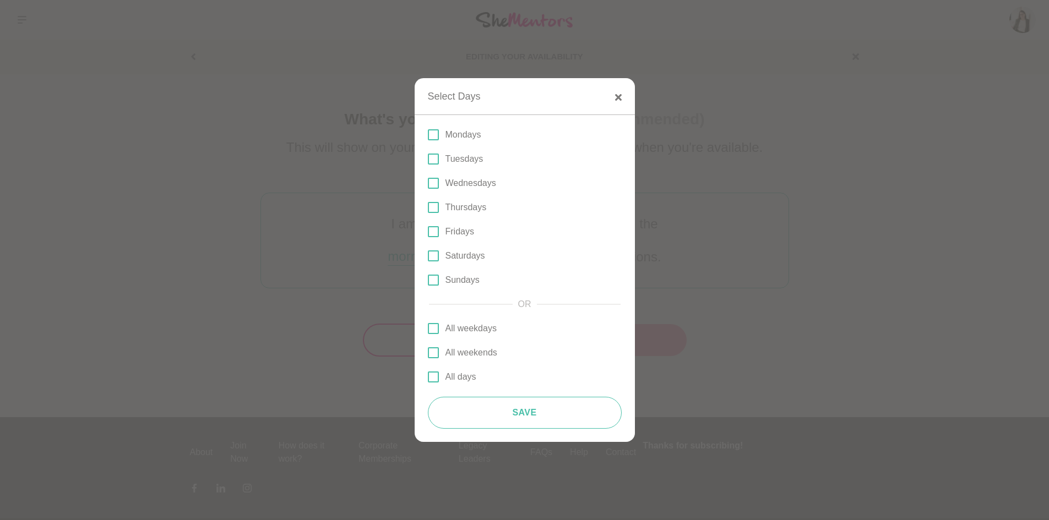
click at [437, 136] on span at bounding box center [433, 134] width 11 height 11
click at [428, 135] on input "Mondays" at bounding box center [428, 135] width 0 height 0
click at [435, 158] on span at bounding box center [433, 159] width 11 height 11
click at [428, 159] on input "Tuesdays" at bounding box center [428, 159] width 0 height 0
drag, startPoint x: 432, startPoint y: 240, endPoint x: 436, endPoint y: 236, distance: 5.9
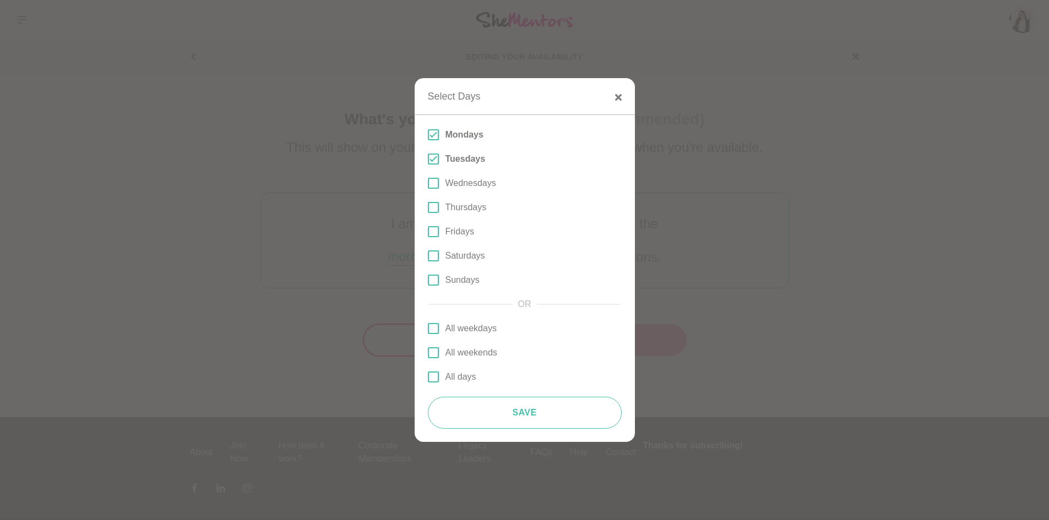
click at [433, 239] on div "Mondays Tuesdays Wednesdays Thursdays Fridays Saturdays Sundays" at bounding box center [525, 207] width 194 height 159
click at [437, 236] on span at bounding box center [433, 231] width 11 height 11
click at [428, 232] on input "Fridays" at bounding box center [428, 232] width 0 height 0
click at [540, 410] on button "Save" at bounding box center [525, 413] width 194 height 32
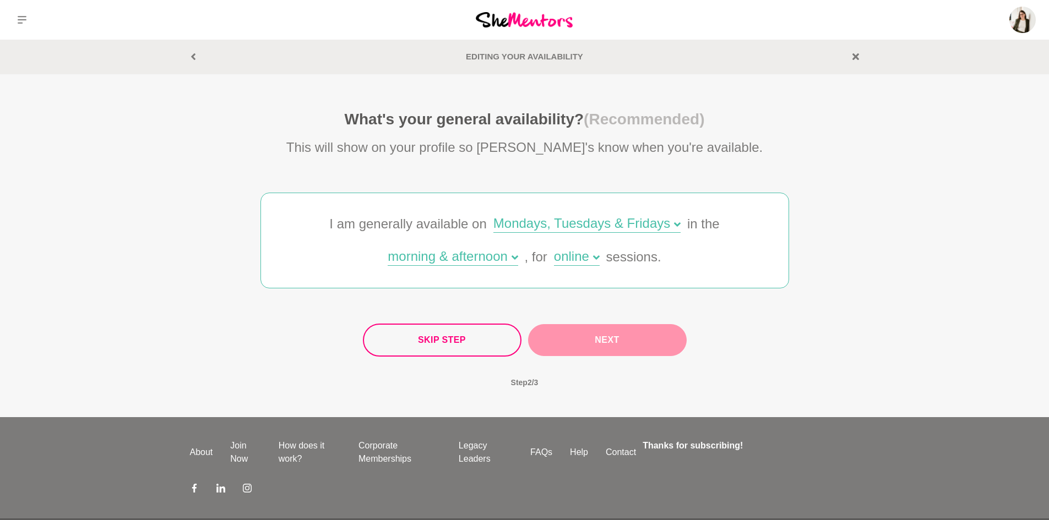
click at [586, 340] on button "Next" at bounding box center [607, 340] width 159 height 32
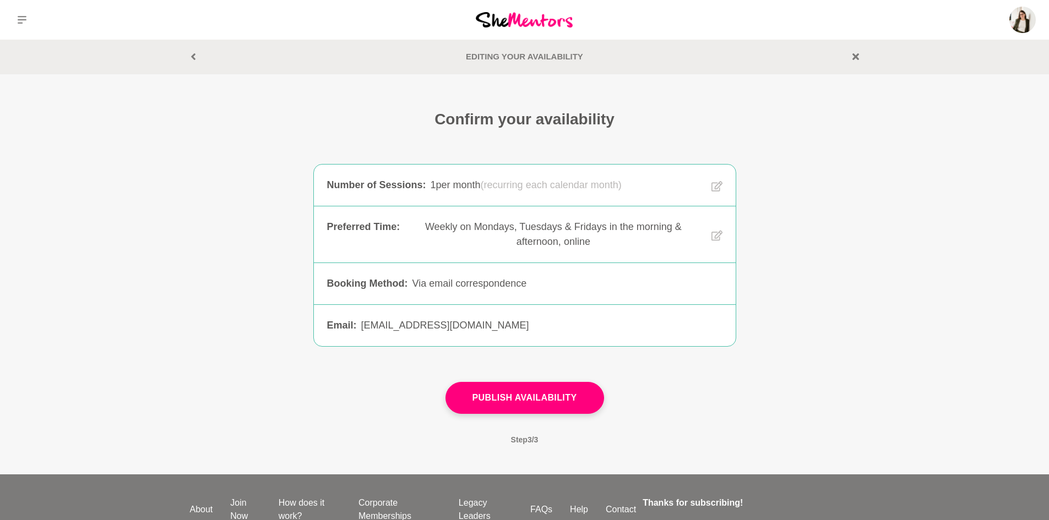
click at [468, 285] on div "Via email correspondence" at bounding box center [567, 283] width 310 height 15
click at [532, 395] on button "Publish Availability" at bounding box center [524, 398] width 159 height 32
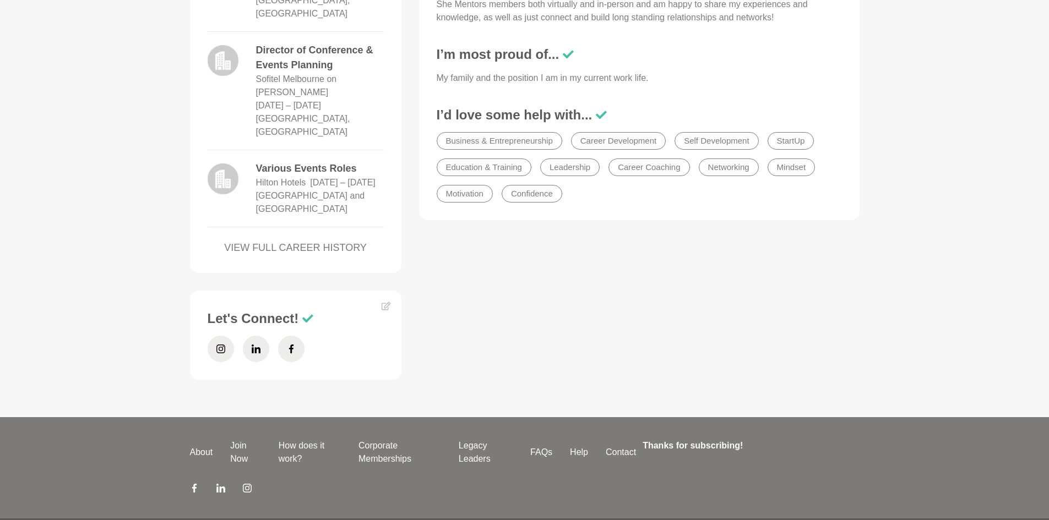
scroll to position [643, 0]
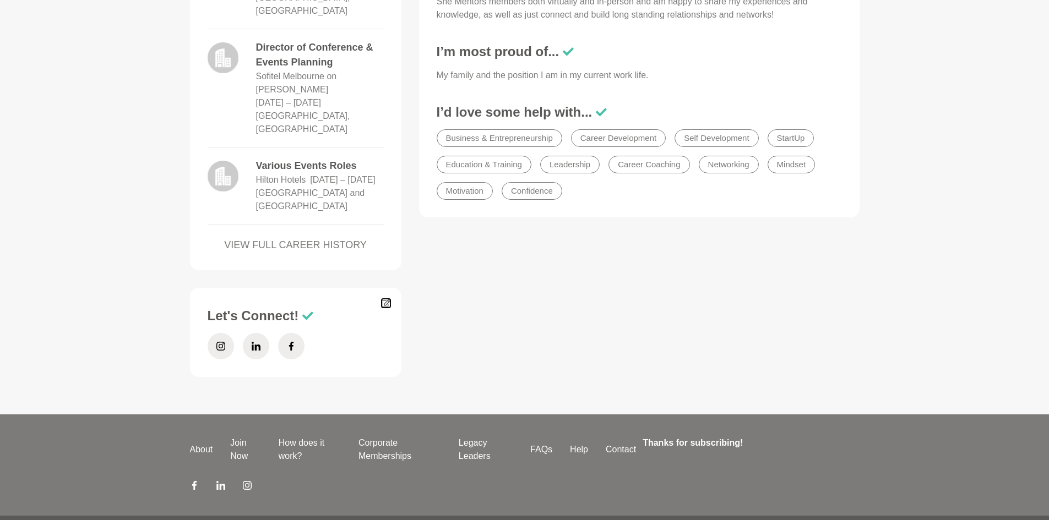
click at [388, 299] on icon at bounding box center [385, 303] width 9 height 9
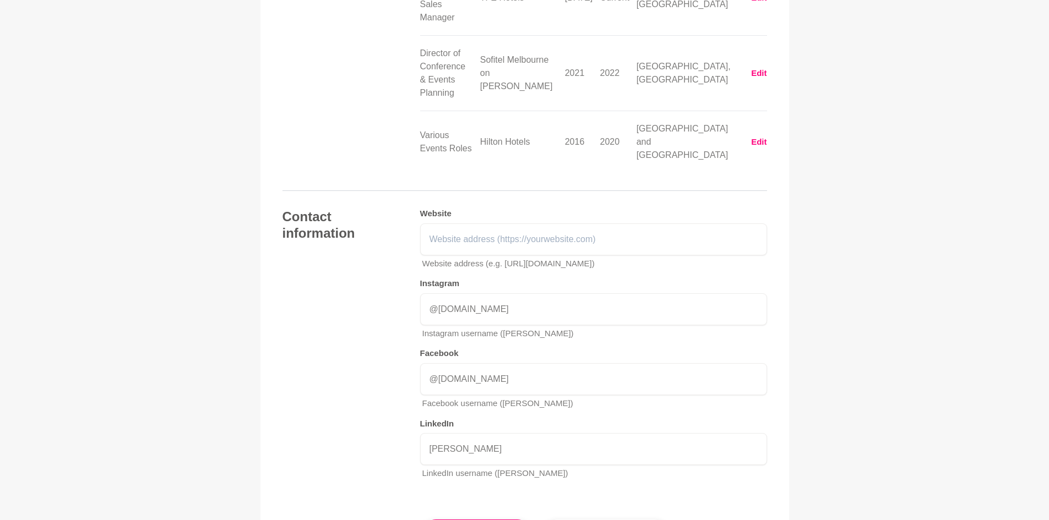
scroll to position [1648, 0]
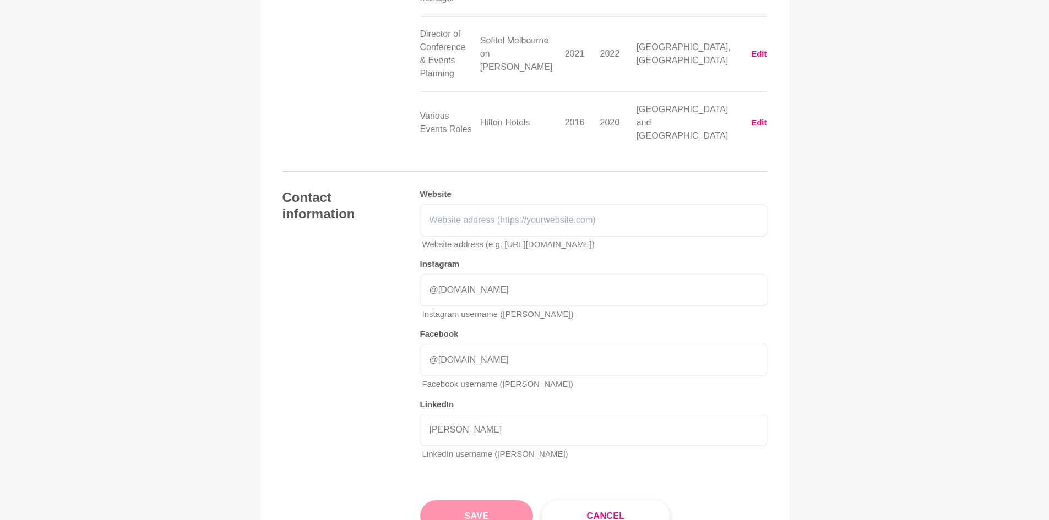
click at [484, 500] on button "Save" at bounding box center [476, 516] width 113 height 32
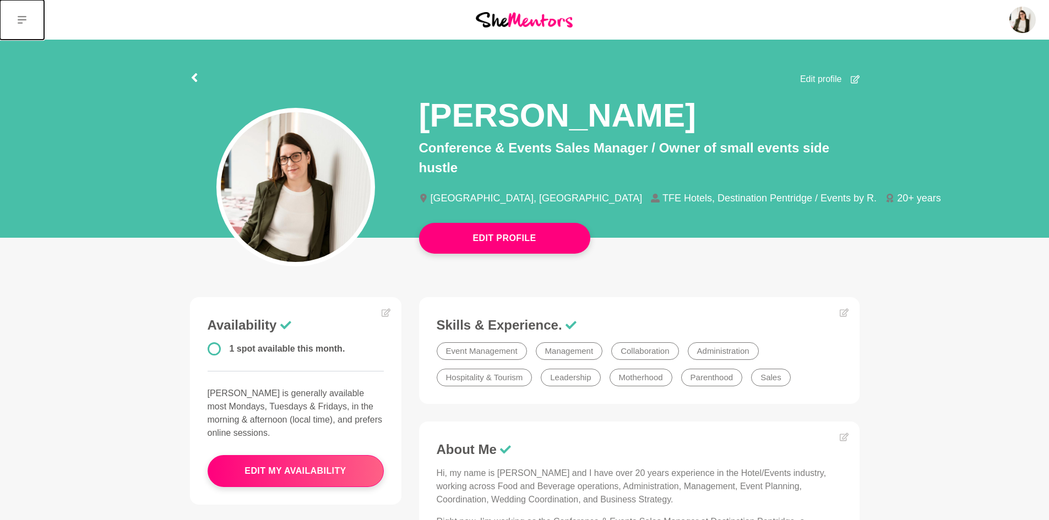
click at [26, 20] on icon at bounding box center [22, 20] width 9 height 8
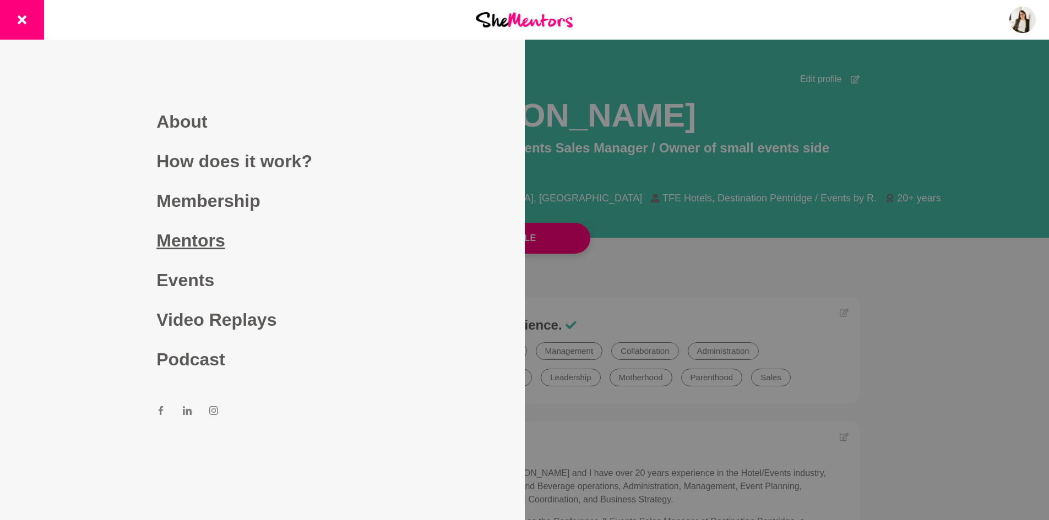
click at [217, 240] on link "Mentors" at bounding box center [261, 241] width 211 height 40
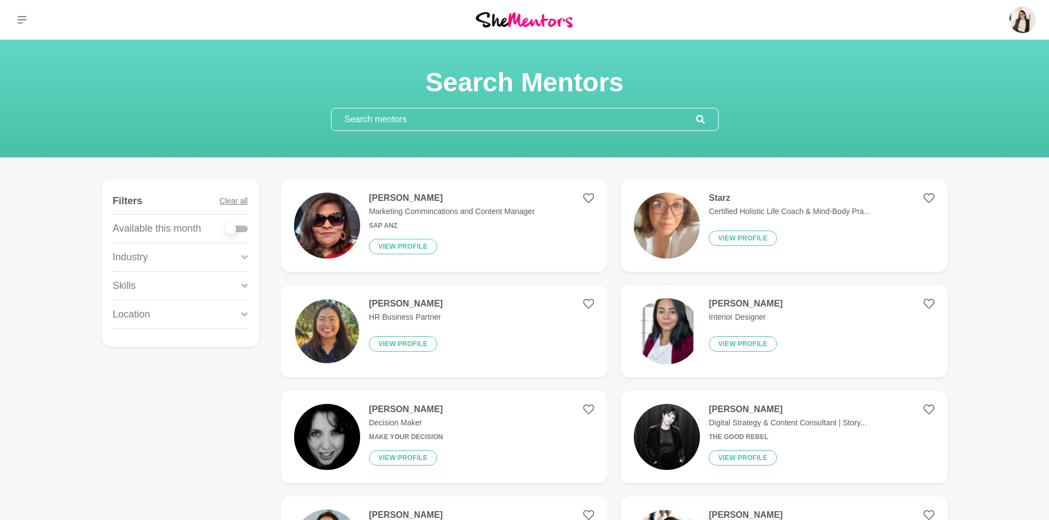
click at [237, 258] on div "Industry" at bounding box center [180, 257] width 135 height 28
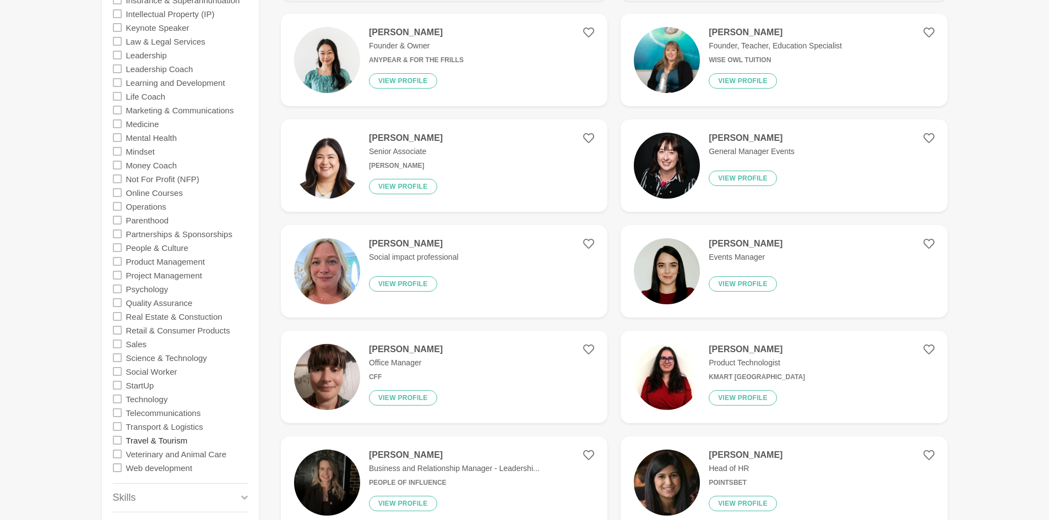
scroll to position [826, 0]
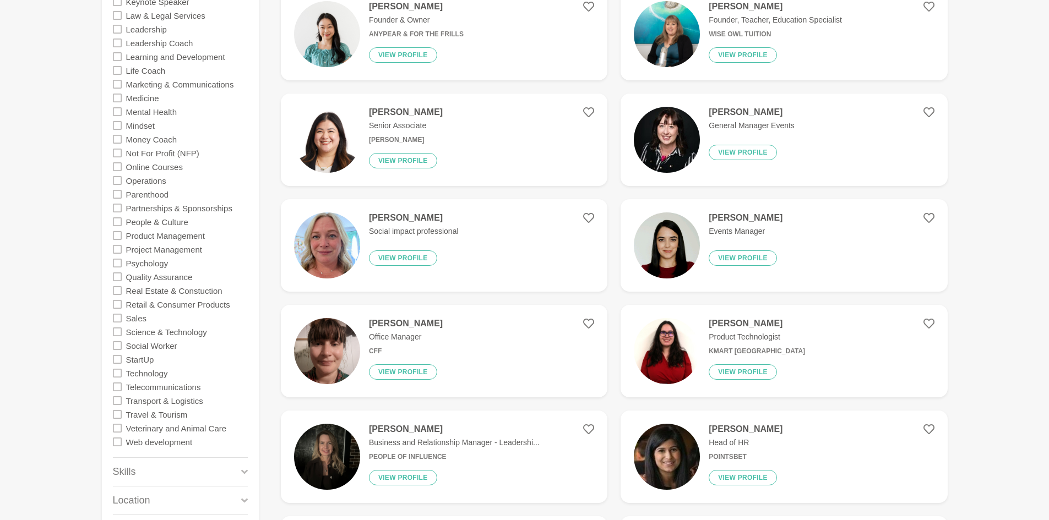
click at [138, 475] on div "Skills" at bounding box center [180, 472] width 135 height 28
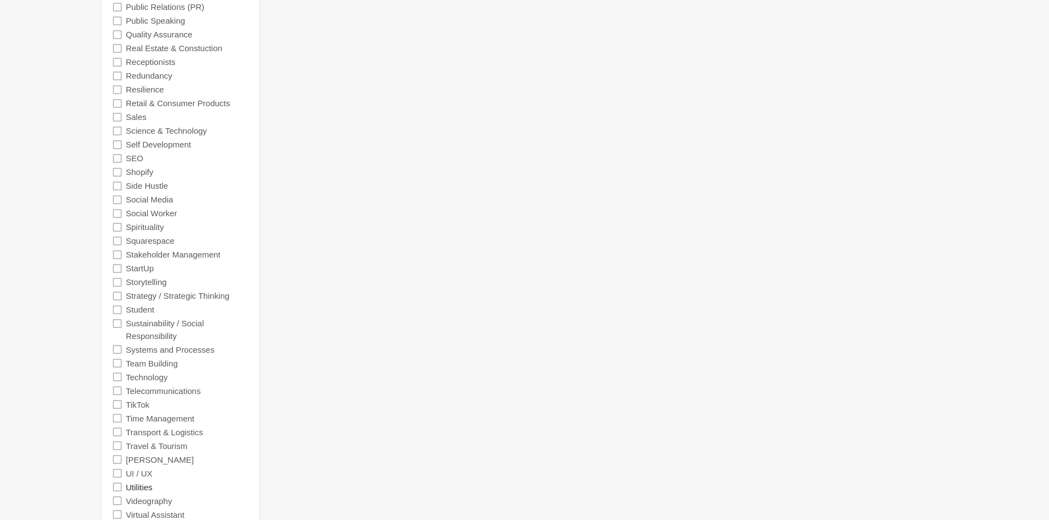
scroll to position [3248, 0]
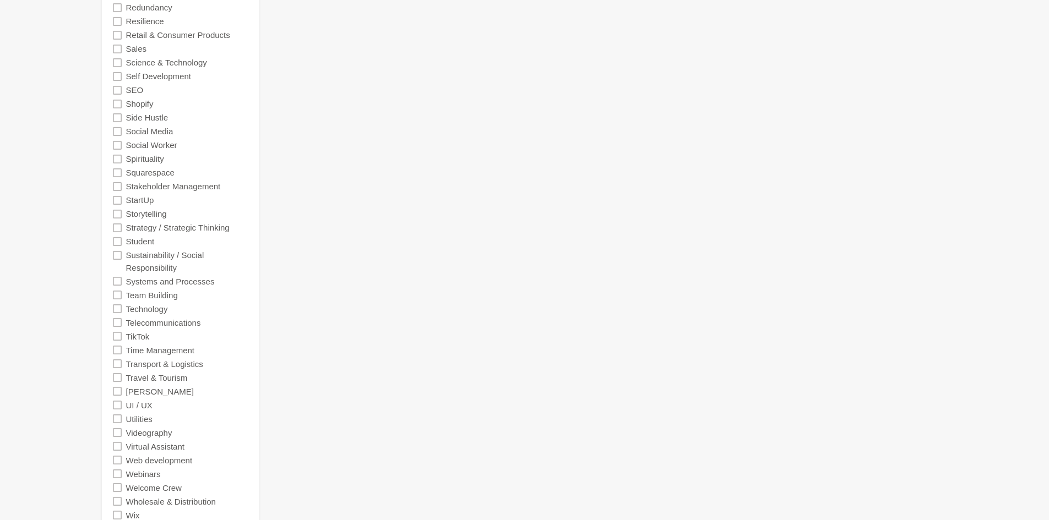
click at [114, 352] on icon at bounding box center [117, 350] width 9 height 9
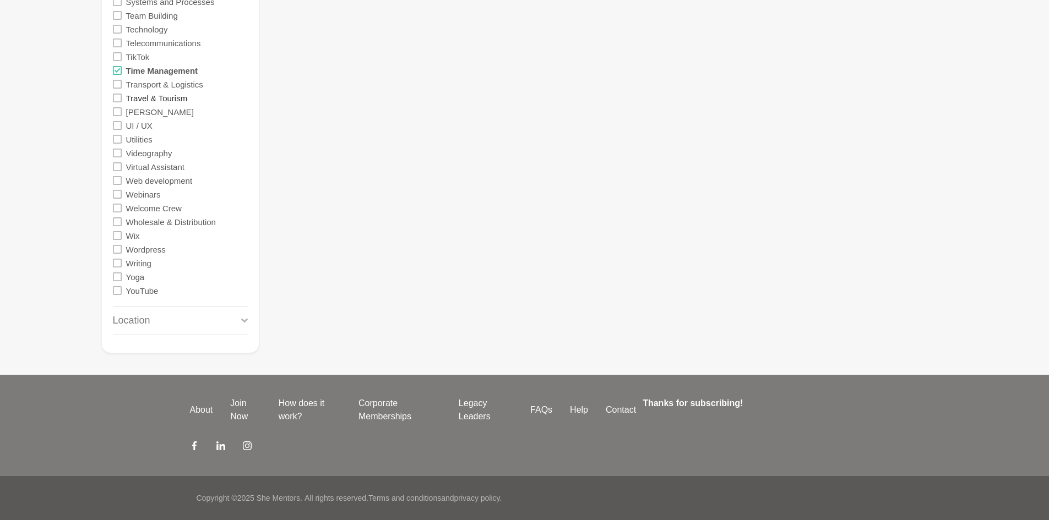
scroll to position [2697, 0]
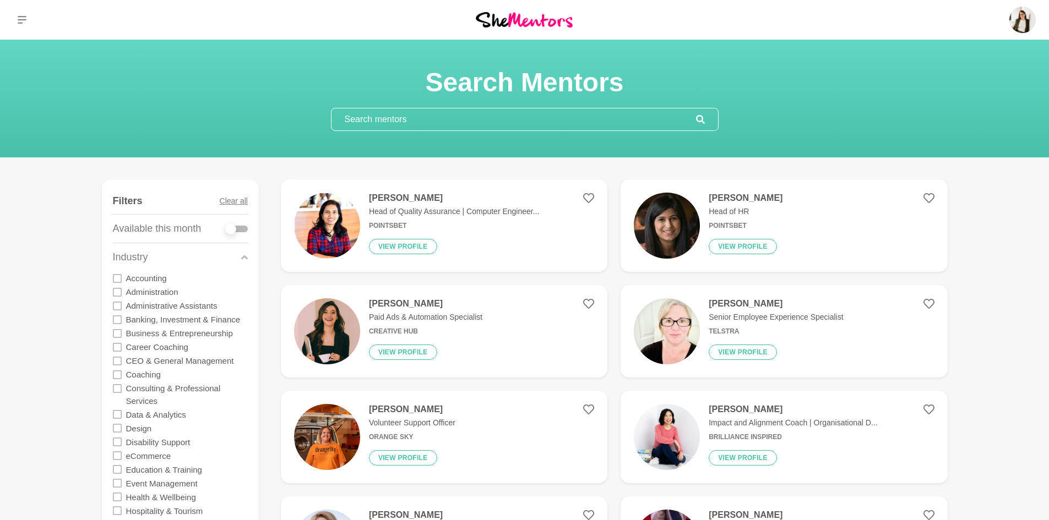
scroll to position [55, 0]
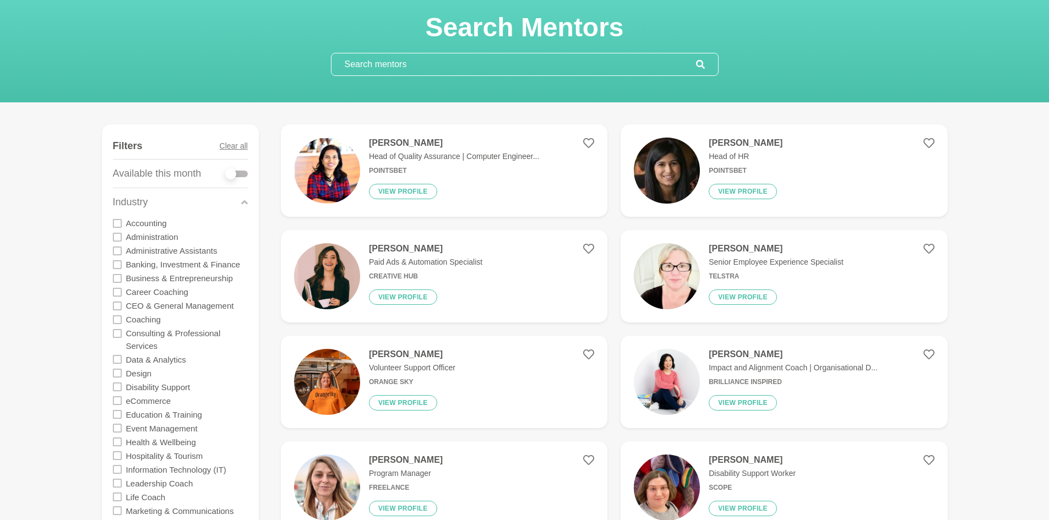
click at [843, 370] on p "Impact and Alignment Coach | Organisational D..." at bounding box center [792, 368] width 168 height 12
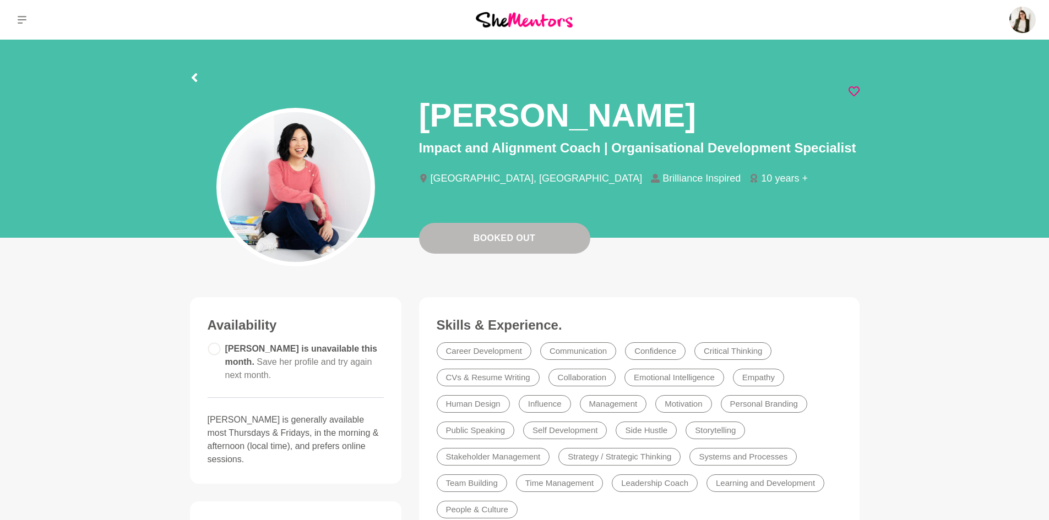
click at [859, 89] on icon at bounding box center [853, 91] width 11 height 10
click at [194, 79] on icon at bounding box center [194, 77] width 6 height 9
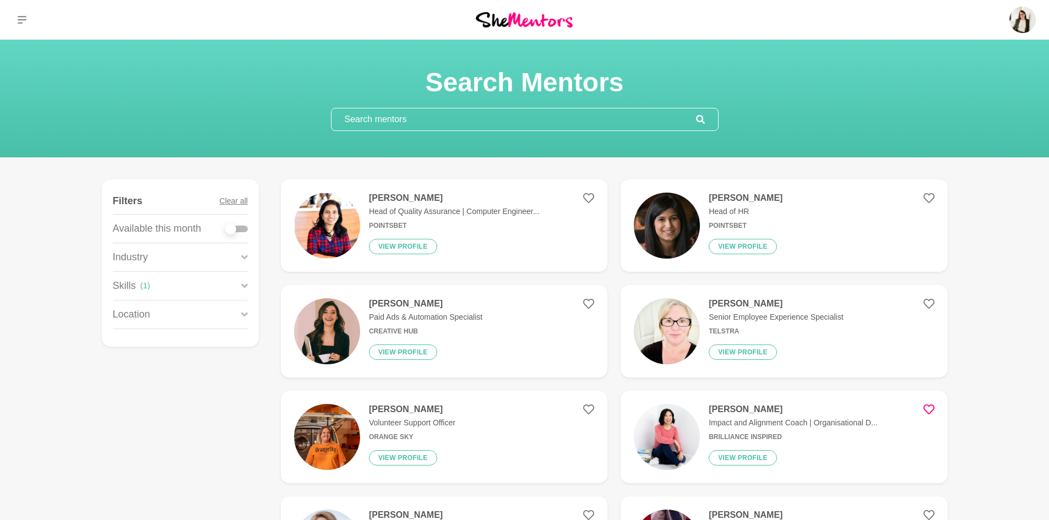
click at [157, 285] on div "Skills ( 1 )" at bounding box center [180, 286] width 135 height 28
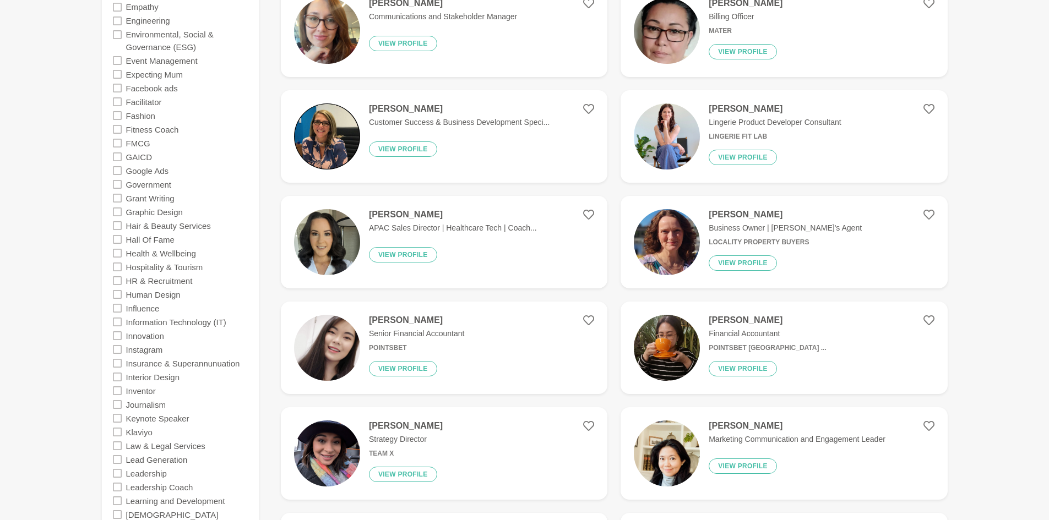
scroll to position [1101, 0]
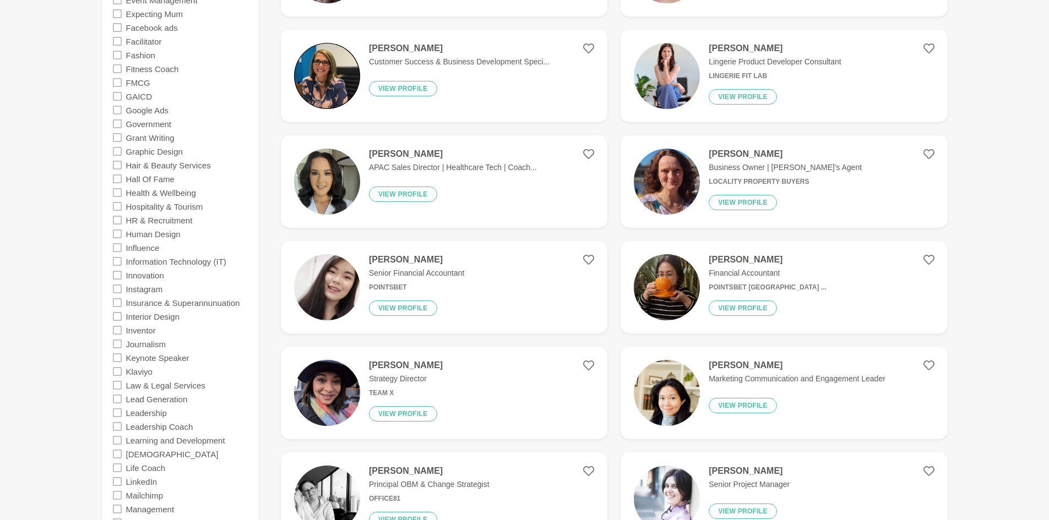
click at [117, 210] on icon at bounding box center [117, 206] width 9 height 9
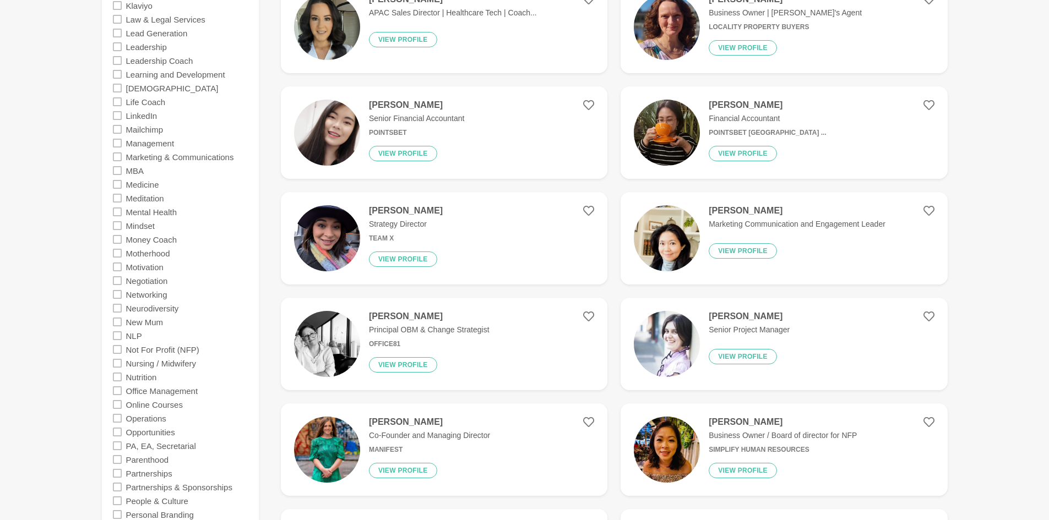
scroll to position [1486, 0]
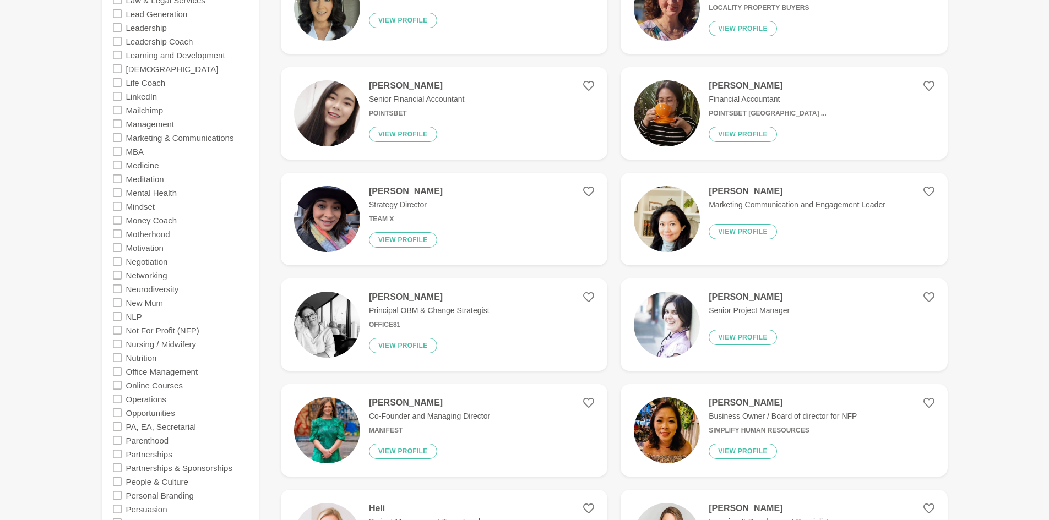
click at [115, 441] on icon at bounding box center [117, 440] width 9 height 9
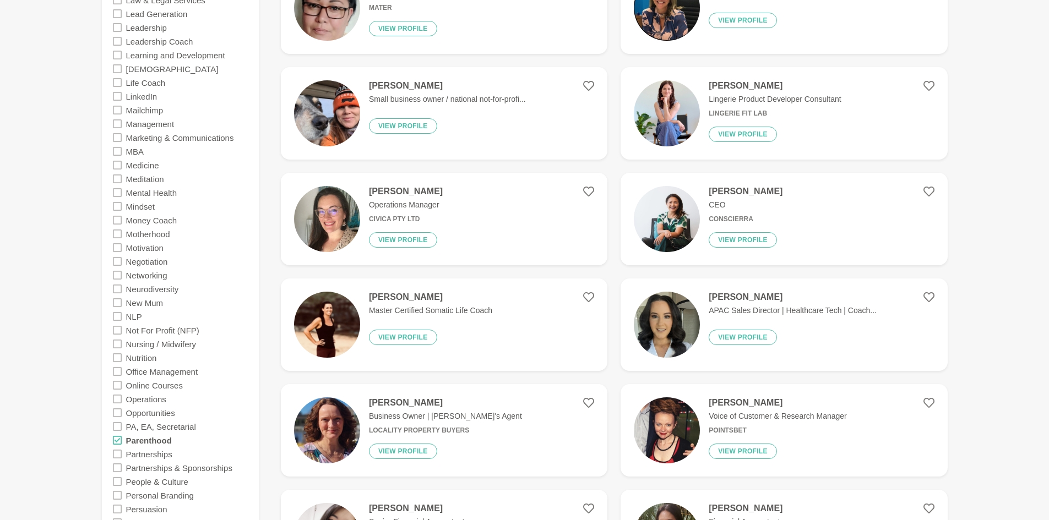
click at [444, 338] on div "[PERSON_NAME] Master Certified Somatic Life Coach View profile" at bounding box center [426, 325] width 132 height 66
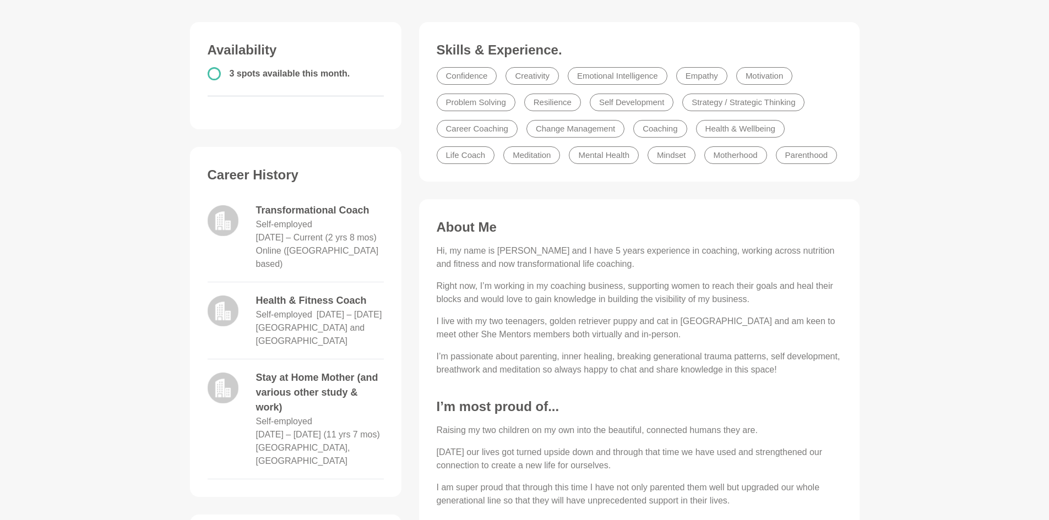
scroll to position [55, 0]
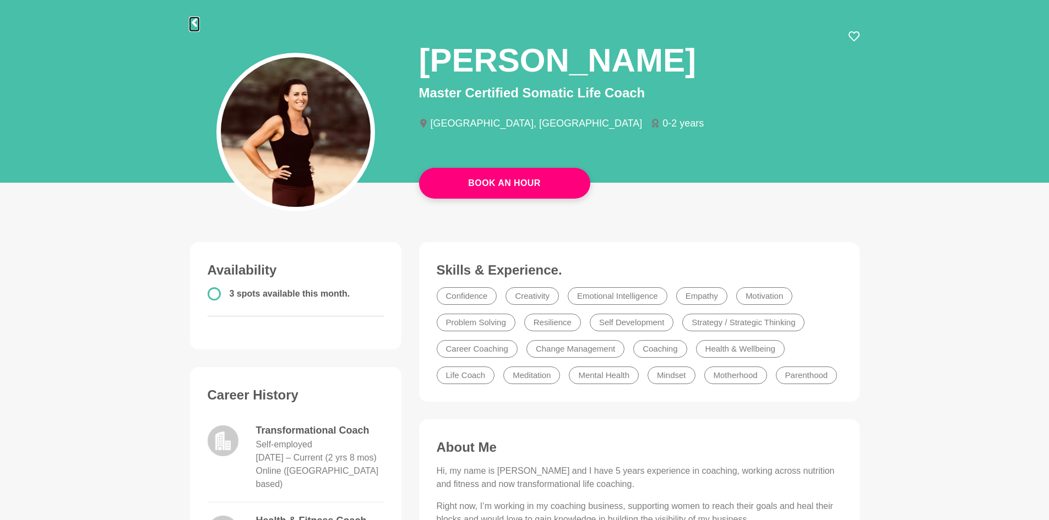
click at [193, 21] on icon at bounding box center [194, 22] width 9 height 9
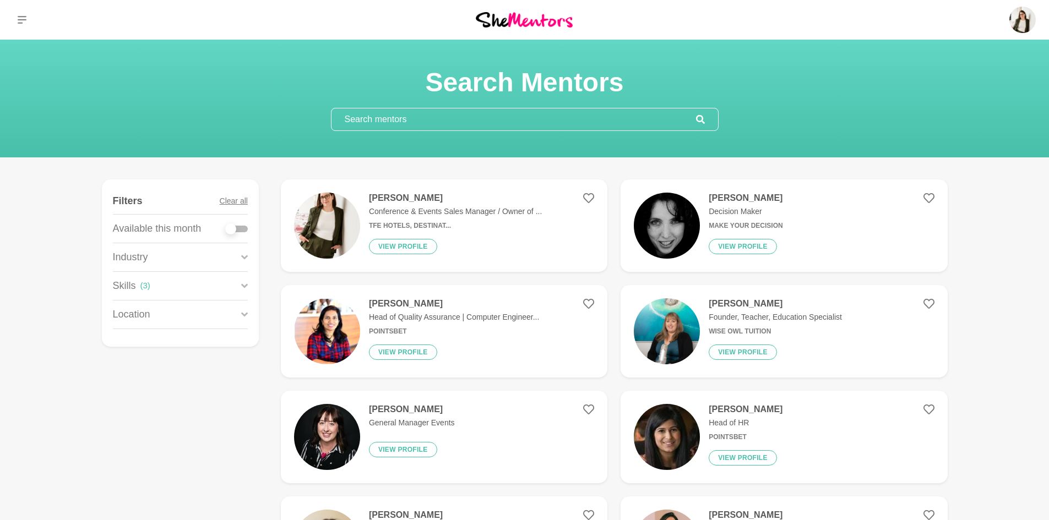
click at [242, 286] on icon at bounding box center [244, 286] width 7 height 15
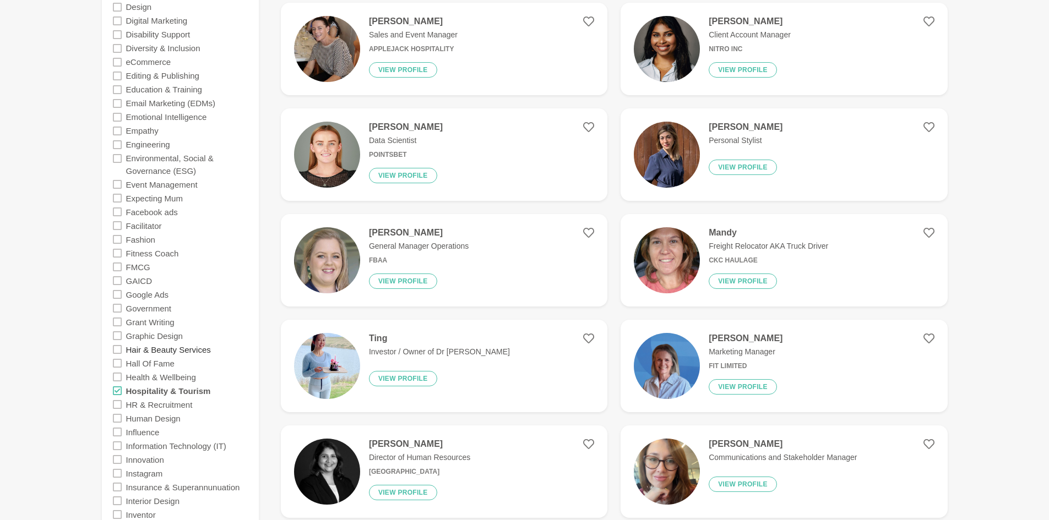
scroll to position [991, 0]
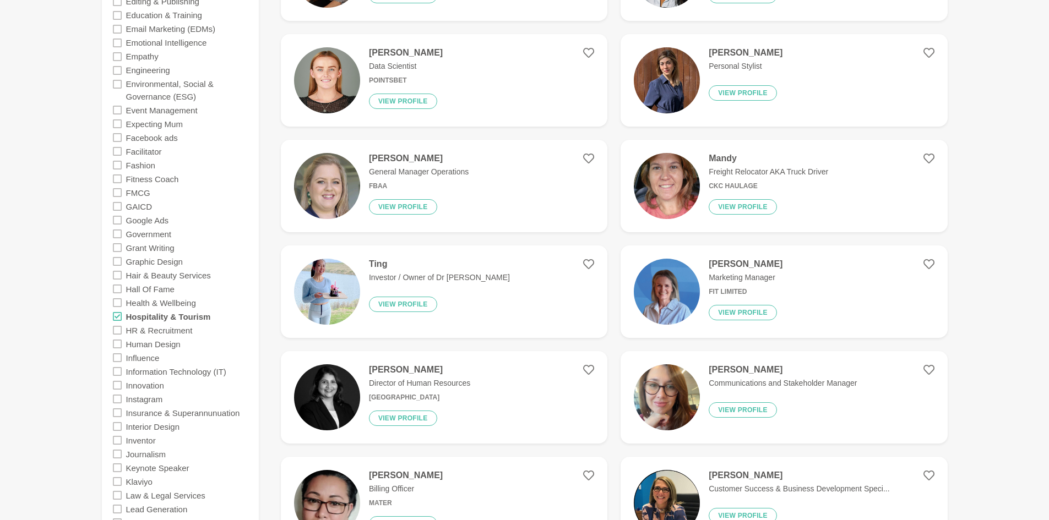
click at [117, 317] on icon at bounding box center [117, 316] width 9 height 9
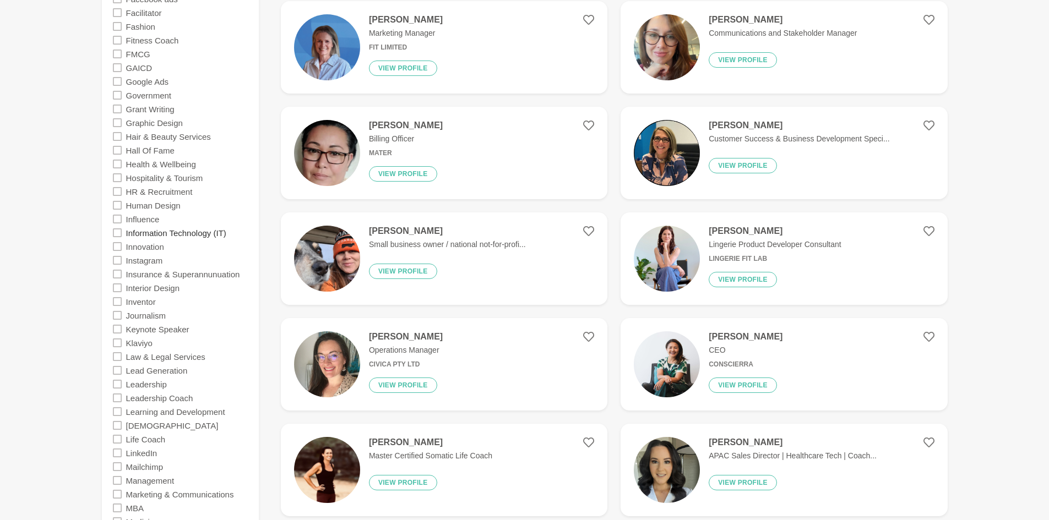
scroll to position [1156, 0]
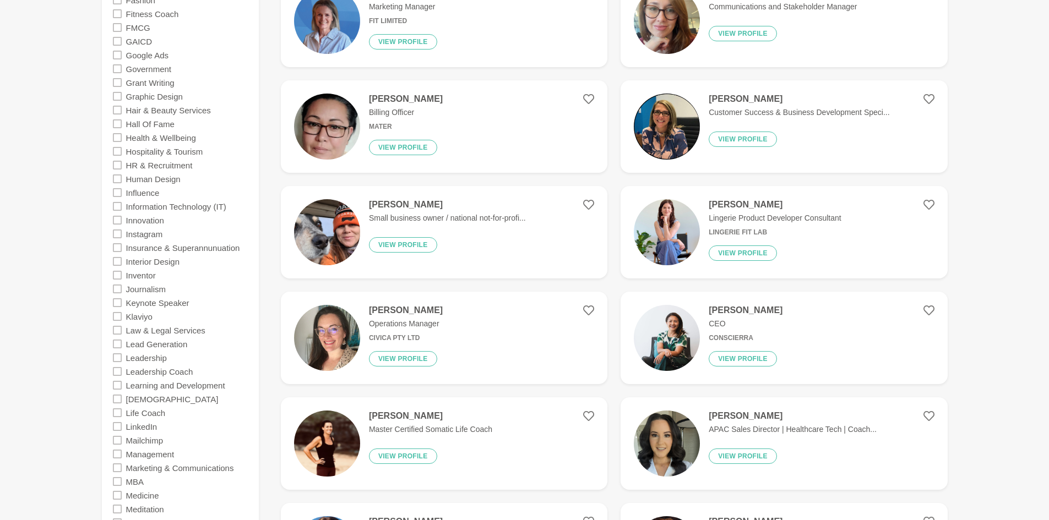
click at [117, 357] on icon at bounding box center [117, 357] width 9 height 9
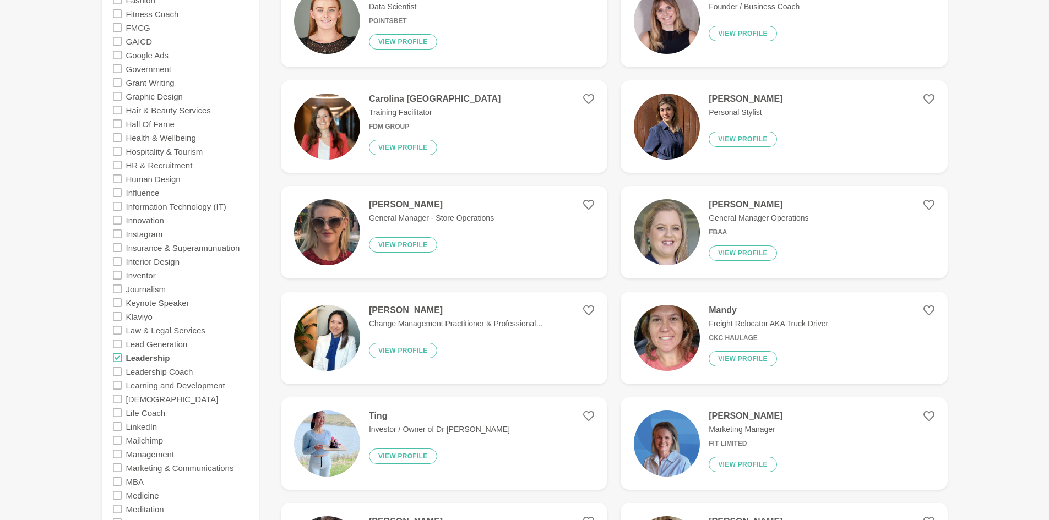
click at [117, 416] on icon at bounding box center [117, 412] width 9 height 9
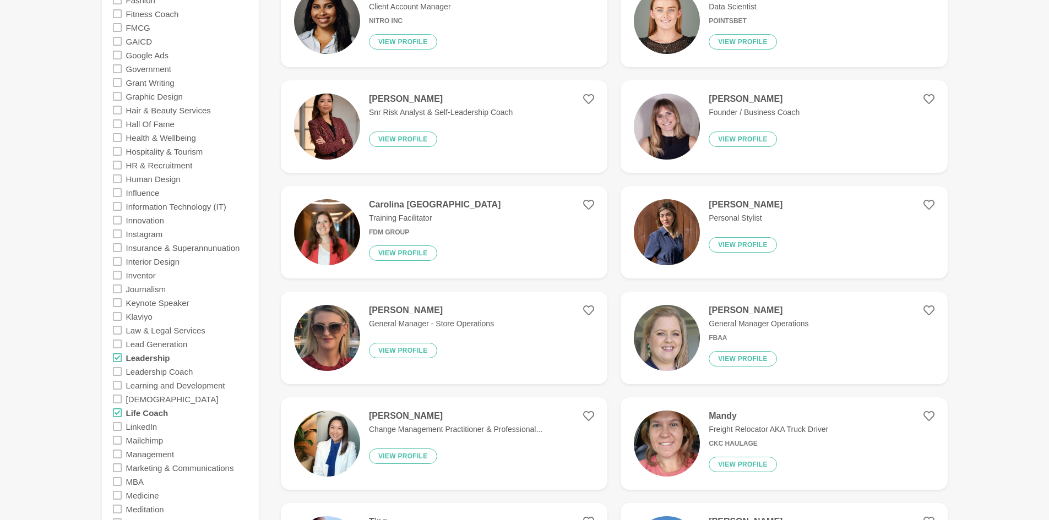
click at [116, 358] on icon at bounding box center [117, 357] width 9 height 9
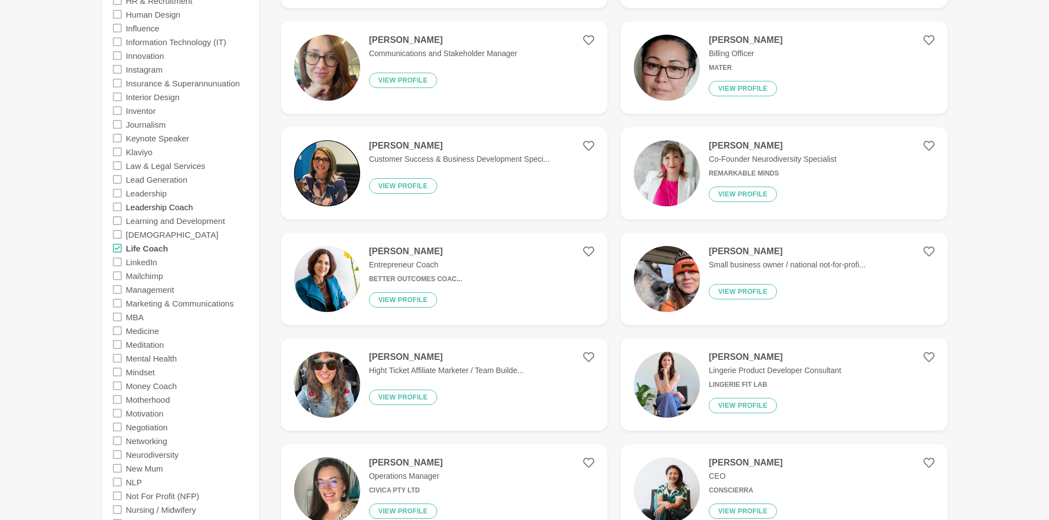
scroll to position [1321, 0]
click at [119, 343] on icon at bounding box center [117, 344] width 9 height 9
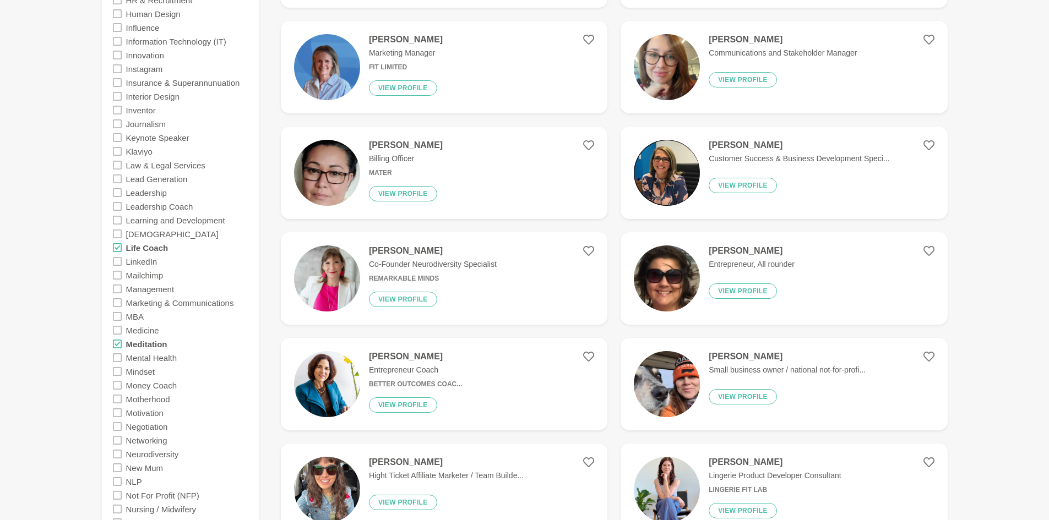
click at [119, 370] on icon at bounding box center [117, 371] width 9 height 9
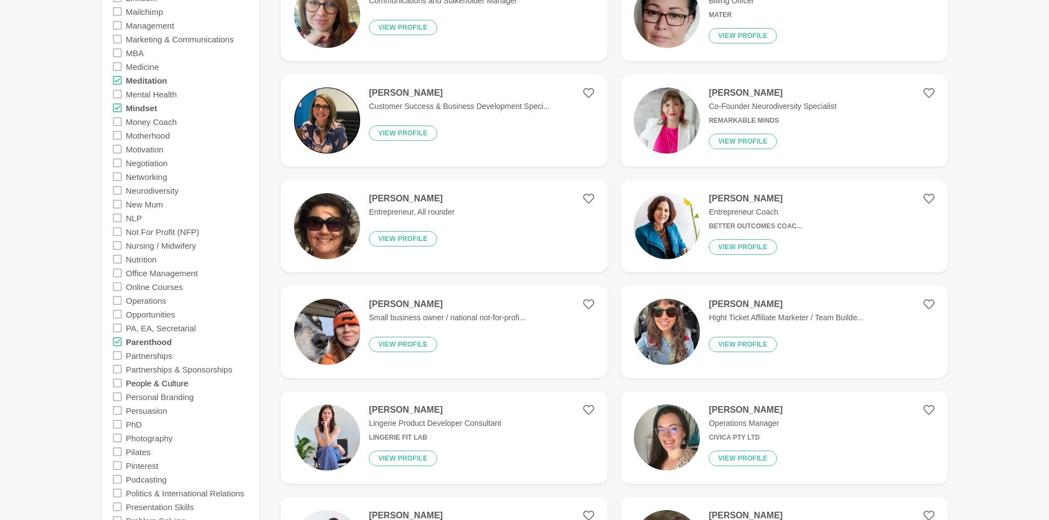
scroll to position [1596, 0]
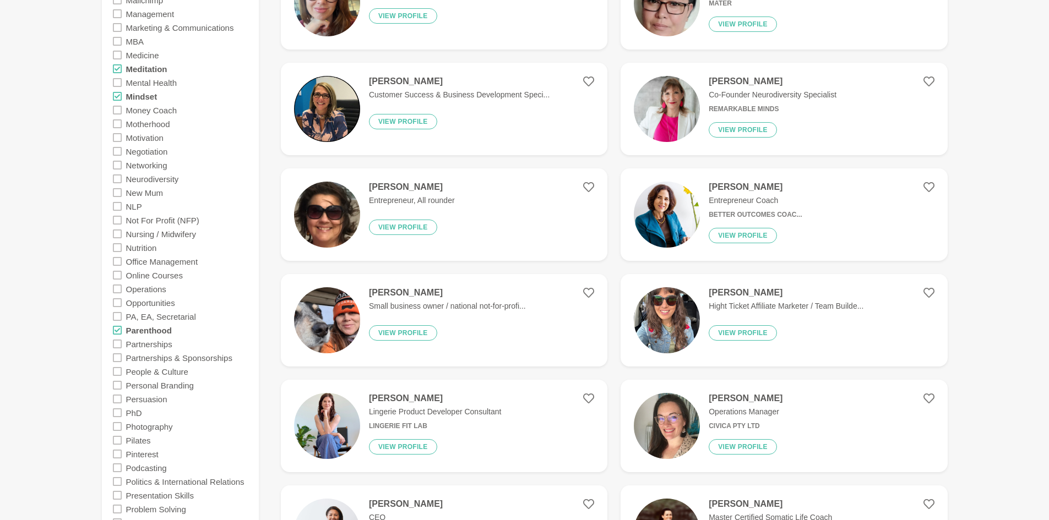
click at [118, 333] on icon at bounding box center [117, 330] width 9 height 9
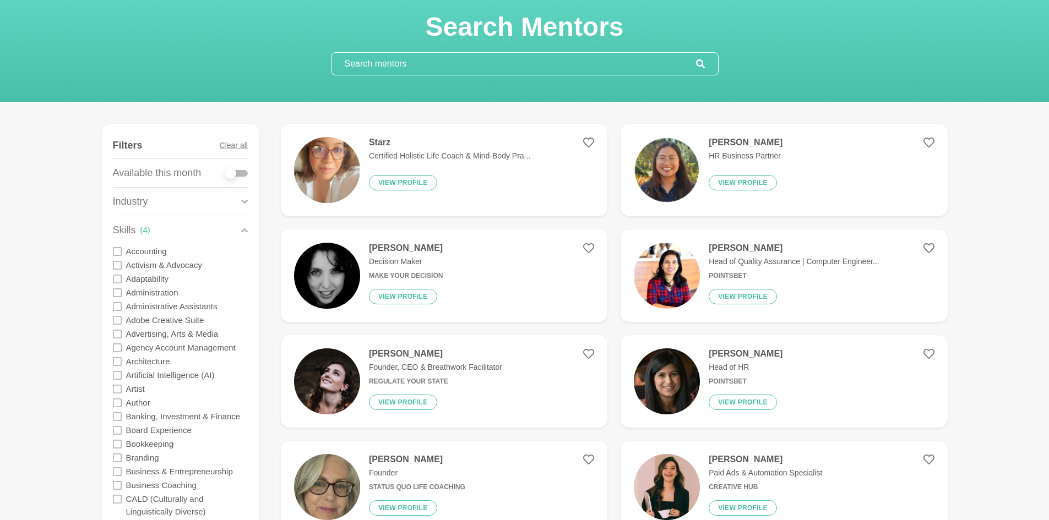
scroll to position [55, 0]
click at [586, 139] on icon at bounding box center [588, 143] width 11 height 10
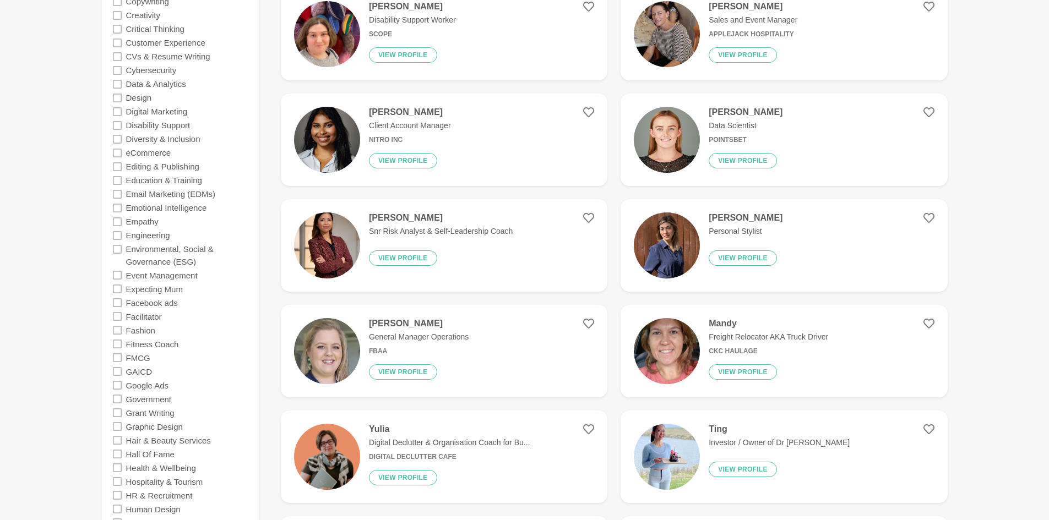
scroll to position [881, 0]
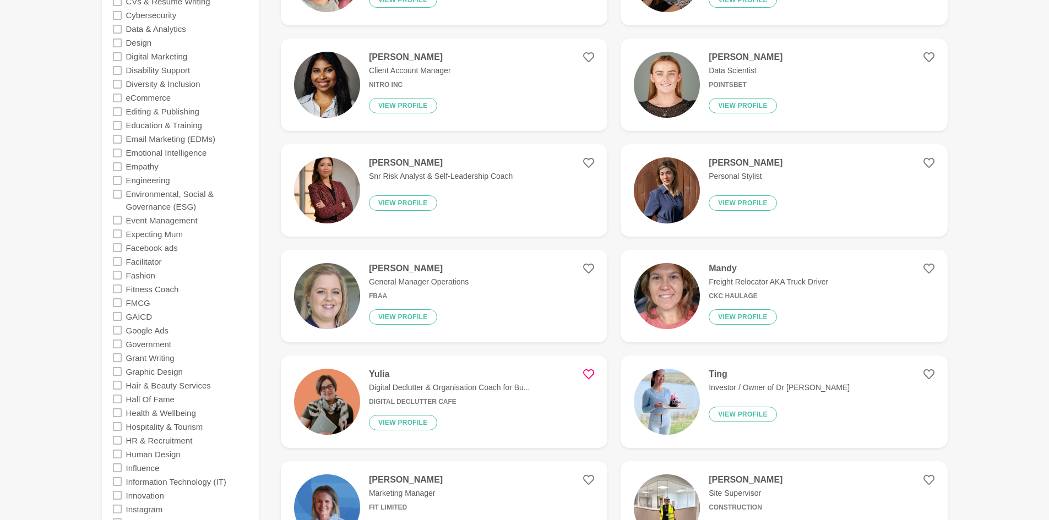
click at [585, 373] on icon at bounding box center [588, 374] width 11 height 11
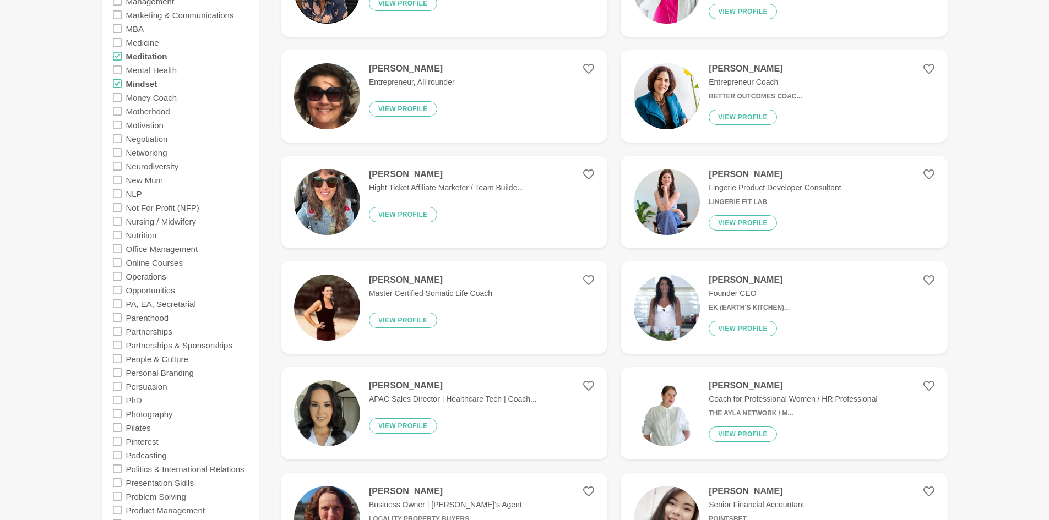
scroll to position [1651, 0]
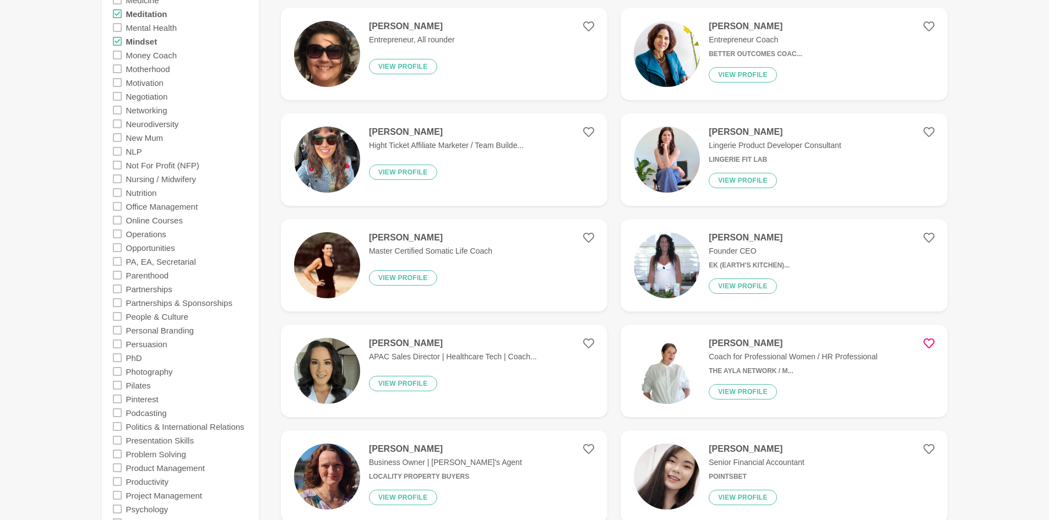
click at [930, 345] on icon at bounding box center [928, 343] width 11 height 11
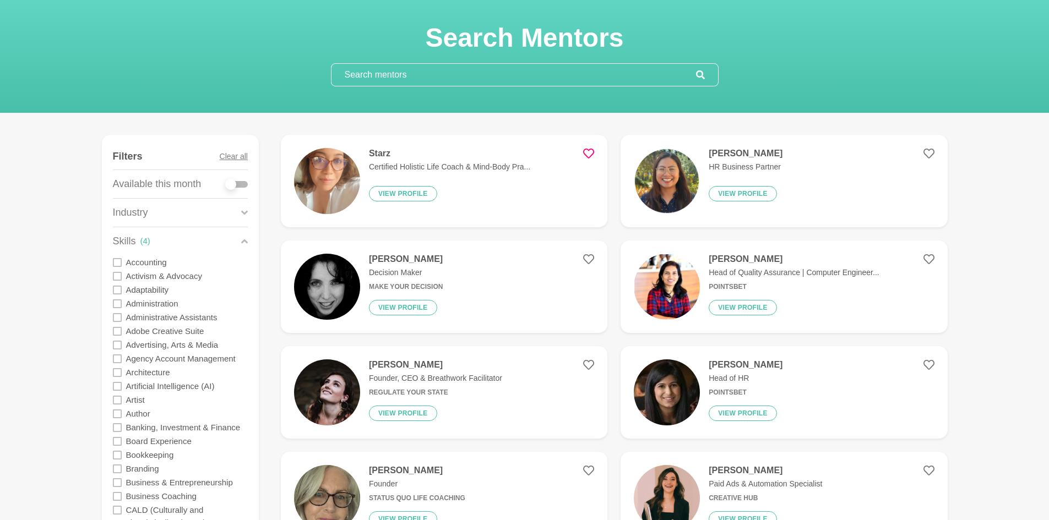
scroll to position [0, 0]
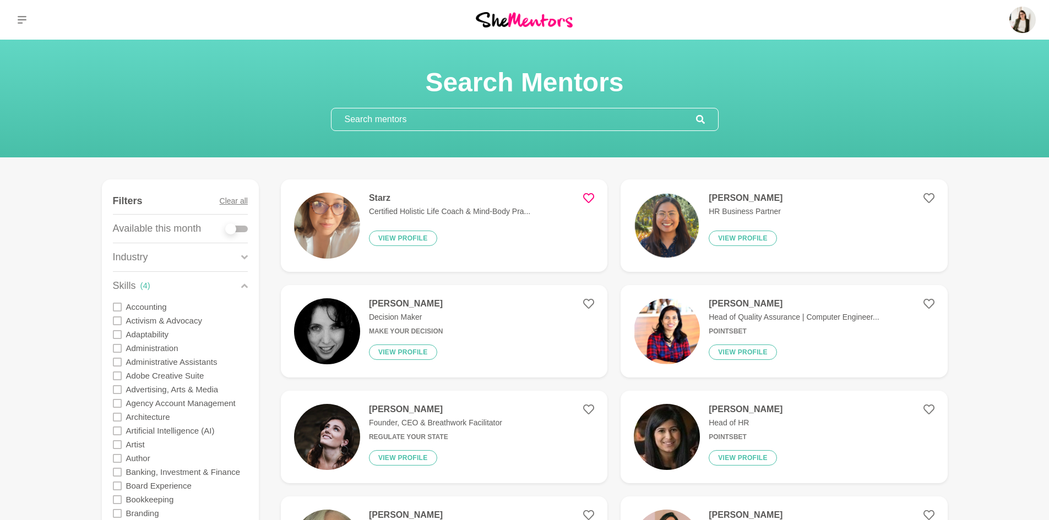
click at [232, 229] on div at bounding box center [230, 228] width 11 height 11
checkbox input "true"
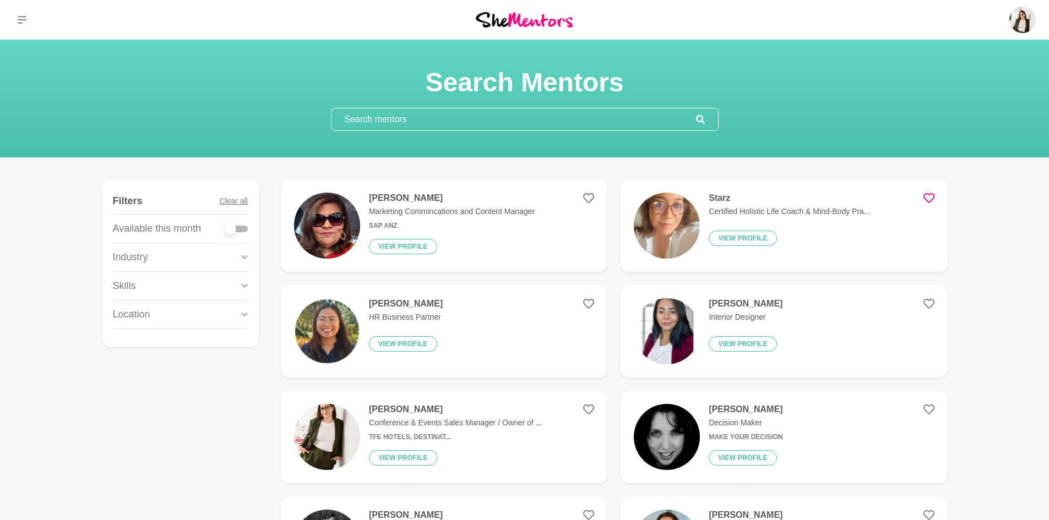
click at [844, 228] on div "Starz Certified Holistic Life Coach & Mind-Body Pra... View profile" at bounding box center [785, 226] width 170 height 66
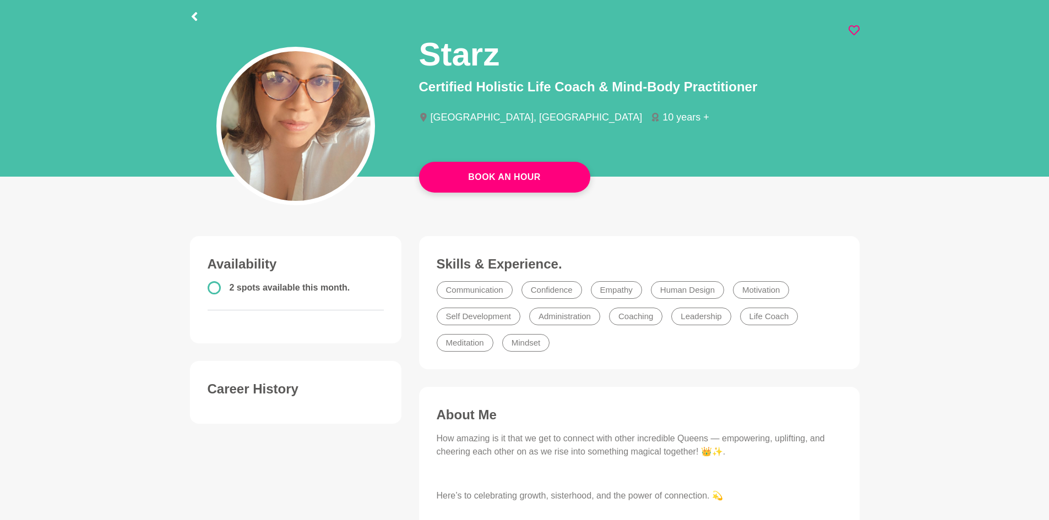
scroll to position [55, 0]
